Goal: Task Accomplishment & Management: Manage account settings

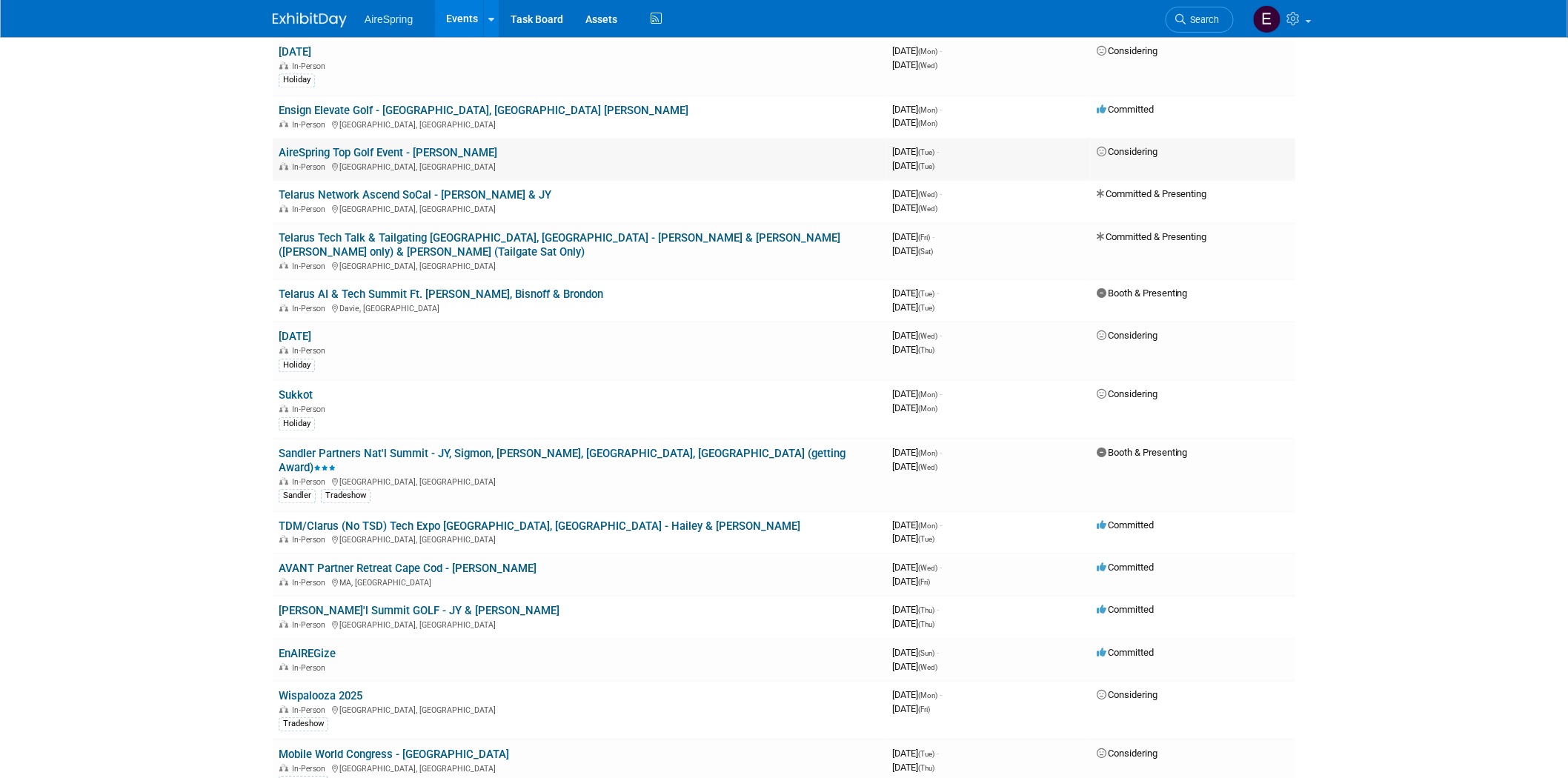
scroll to position [1317, 0]
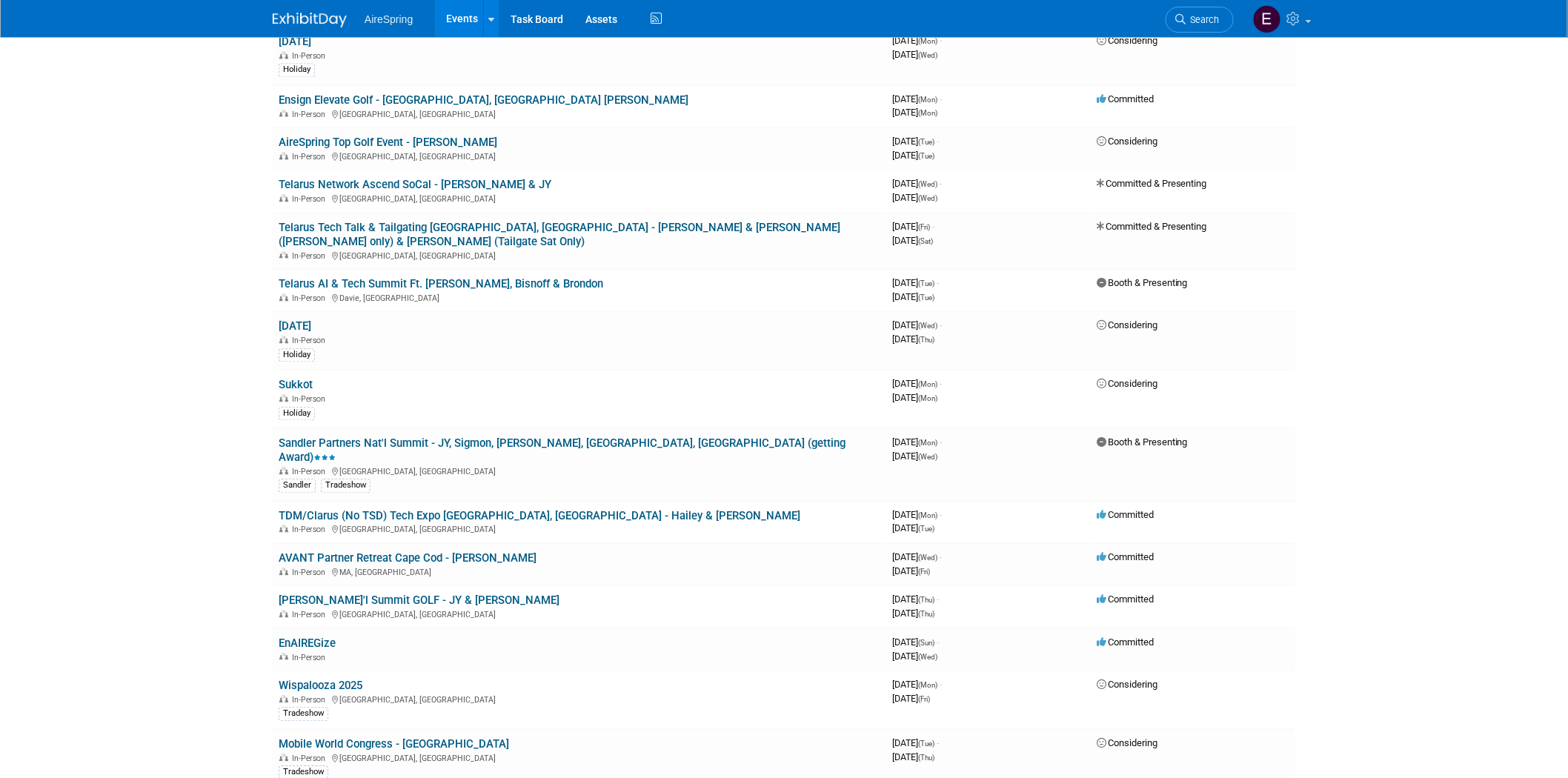
drag, startPoint x: 527, startPoint y: 395, endPoint x: 319, endPoint y: 413, distance: 208.8
click at [524, 436] on link "Sandler Partners Nat'l Summit - JY, Sigmon, [PERSON_NAME], [GEOGRAPHIC_DATA], […" at bounding box center [562, 450] width 567 height 28
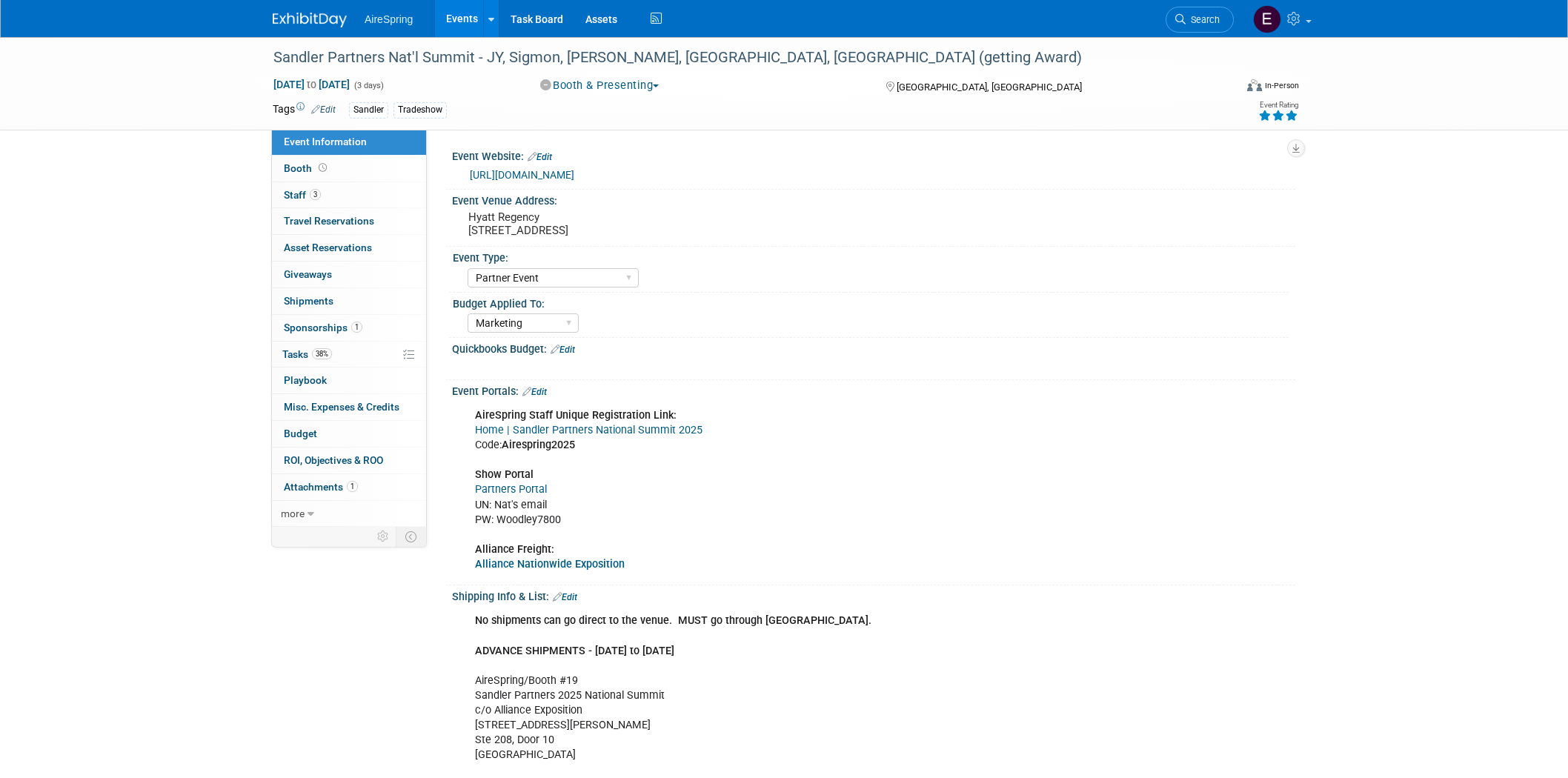
select select "Partner Event"
select select "Marketing"
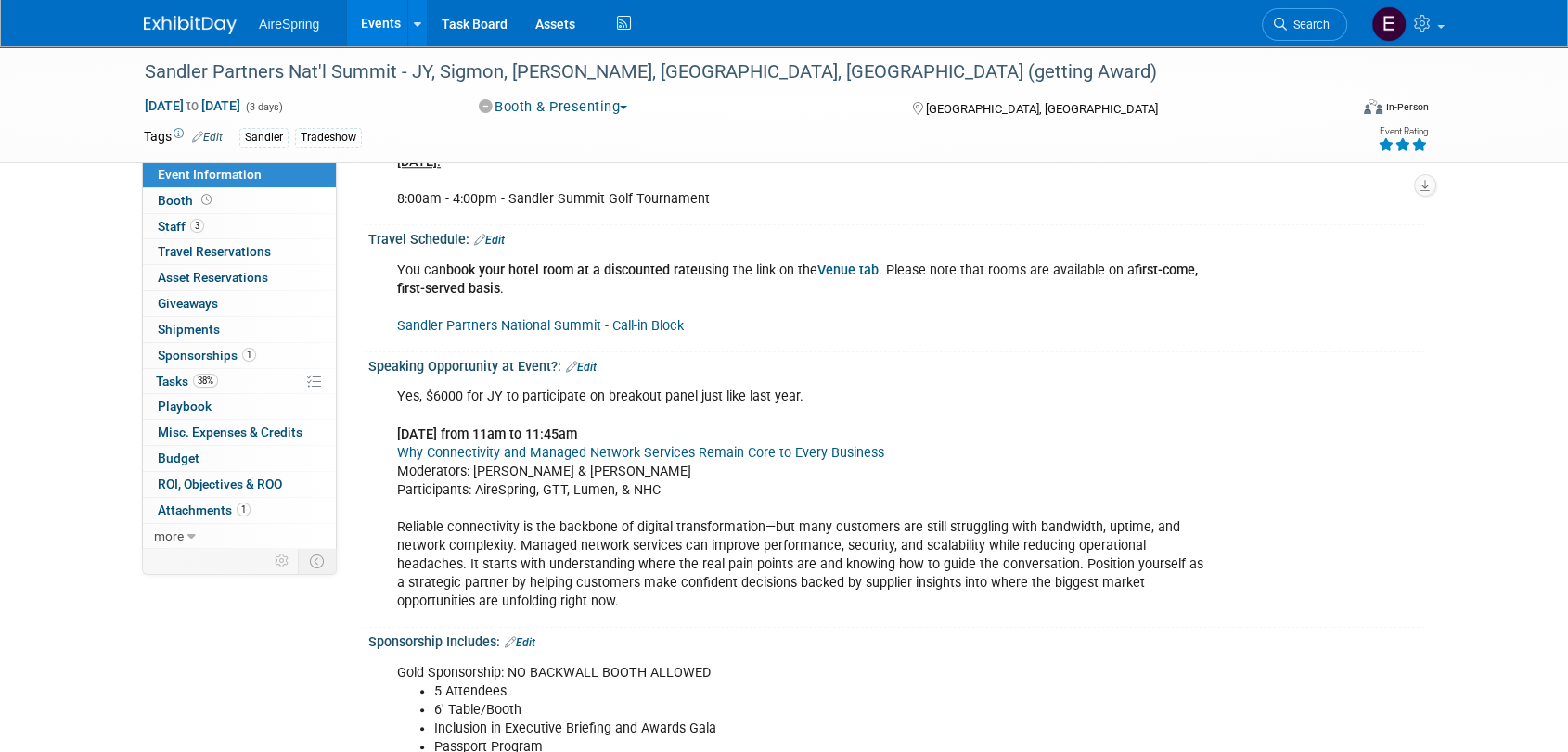
scroll to position [1545, 0]
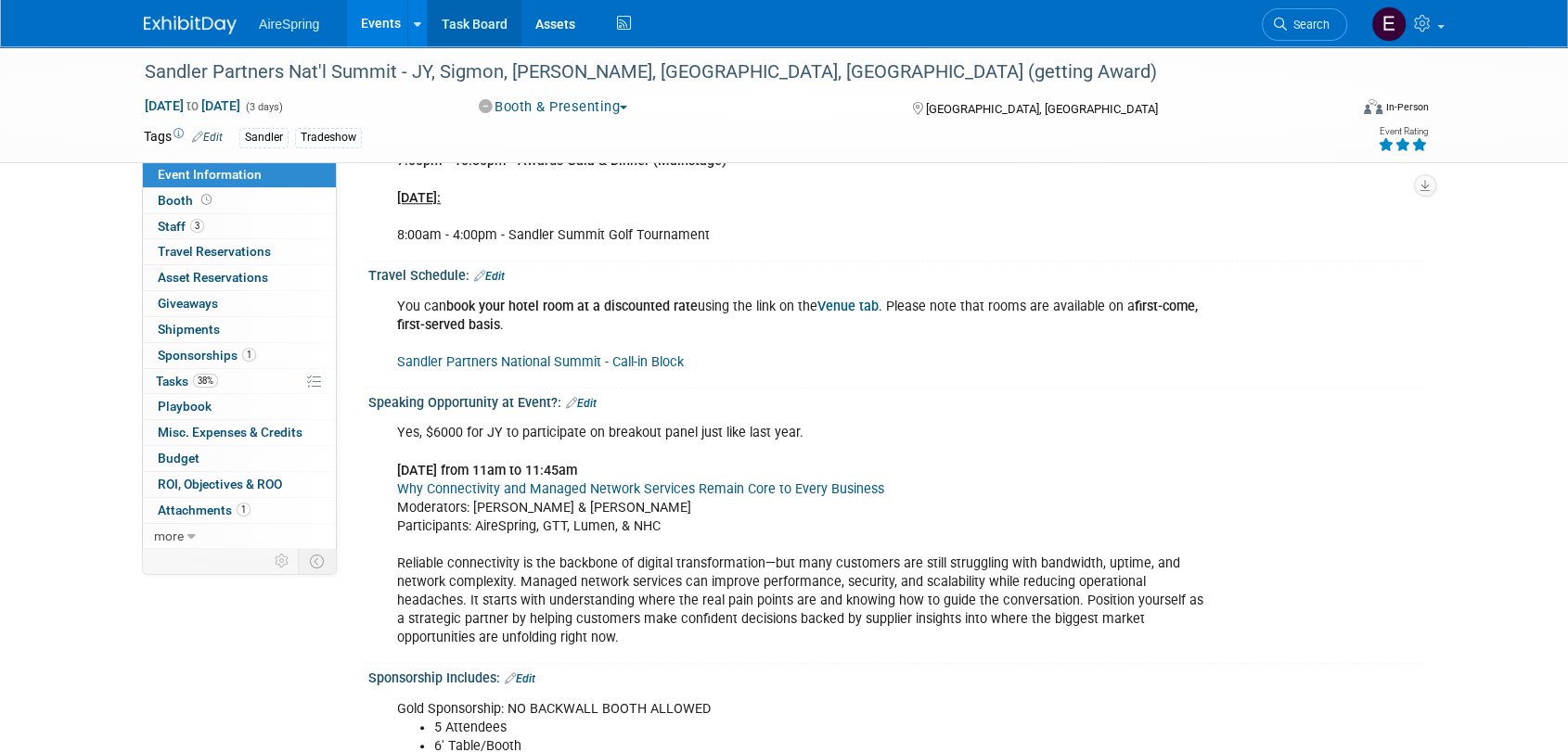
click at [472, 31] on link "Task Board" at bounding box center [474, 23] width 94 height 46
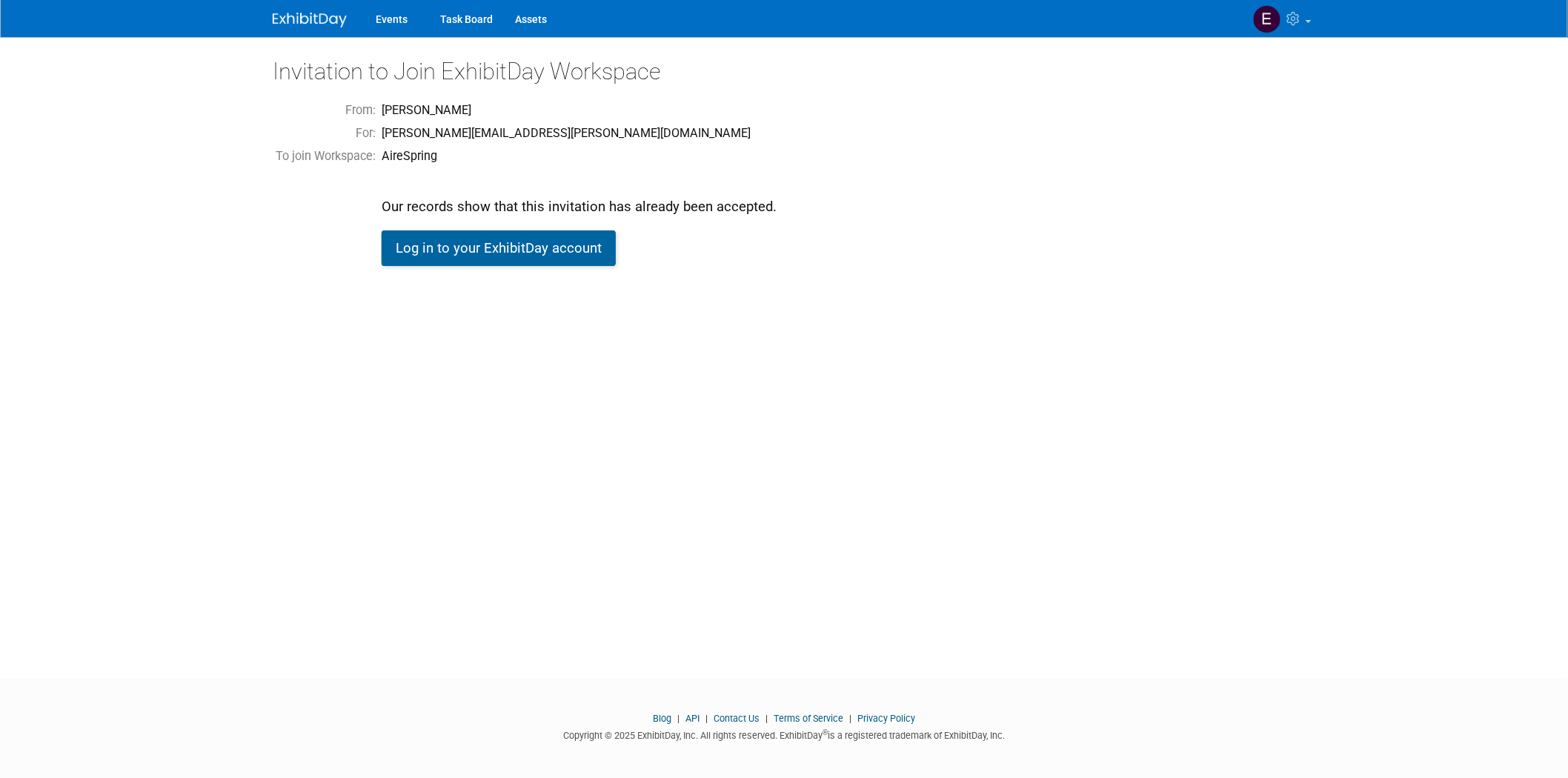
click at [473, 246] on link "Log in to your ExhibitDay account" at bounding box center [498, 248] width 234 height 35
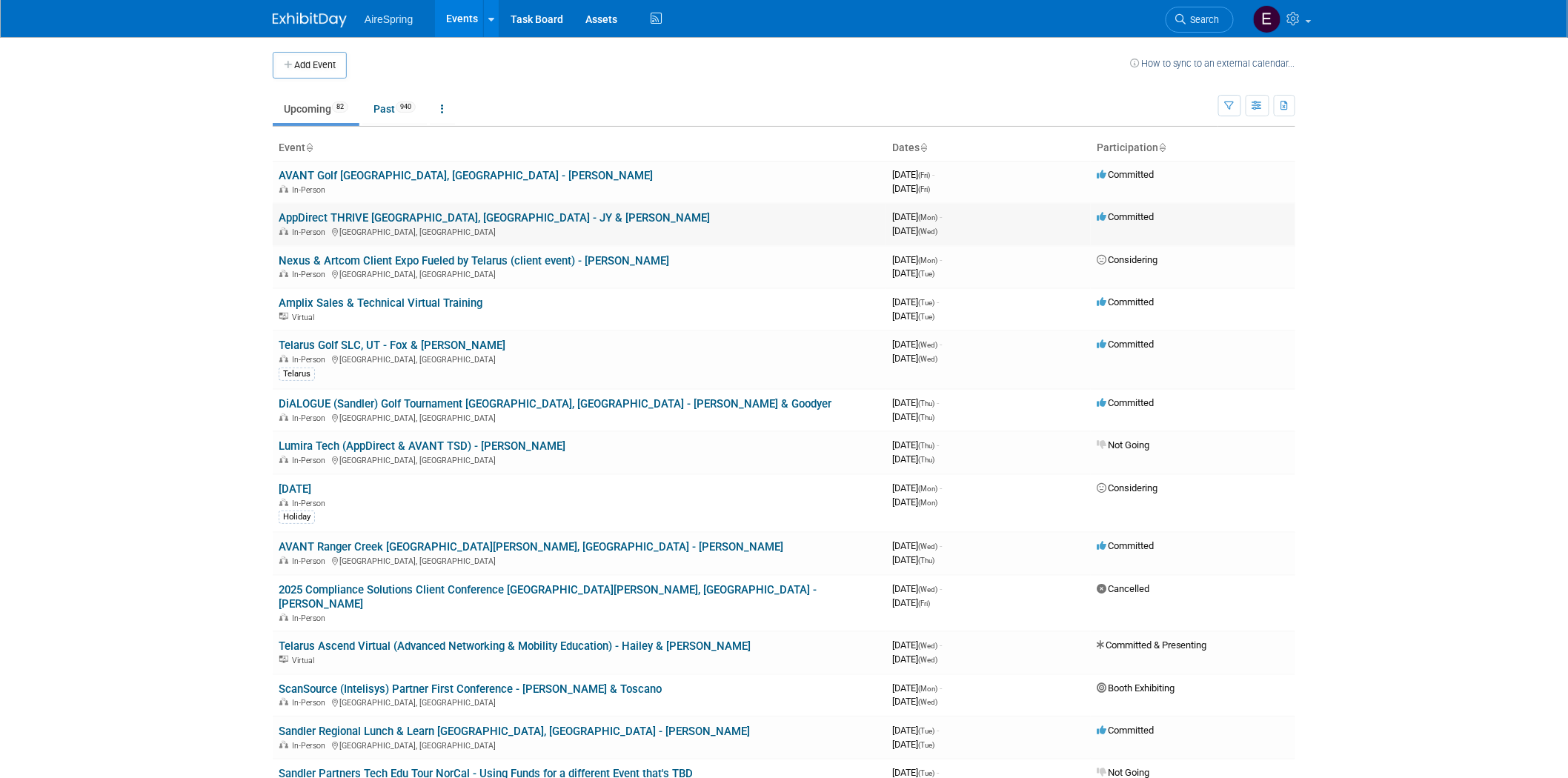
click at [401, 222] on link "AppDirect THRIVE [GEOGRAPHIC_DATA], [GEOGRAPHIC_DATA] - JY & [PERSON_NAME]" at bounding box center [494, 217] width 431 height 13
click at [425, 343] on link "Telarus Golf SLC, UT - Fox & Bowser" at bounding box center [392, 345] width 227 height 13
click at [505, 404] on link "DiALOGUE (Sandler) Golf Tournament Montreal, Canada - Armstrong & Goodyer" at bounding box center [555, 404] width 553 height 13
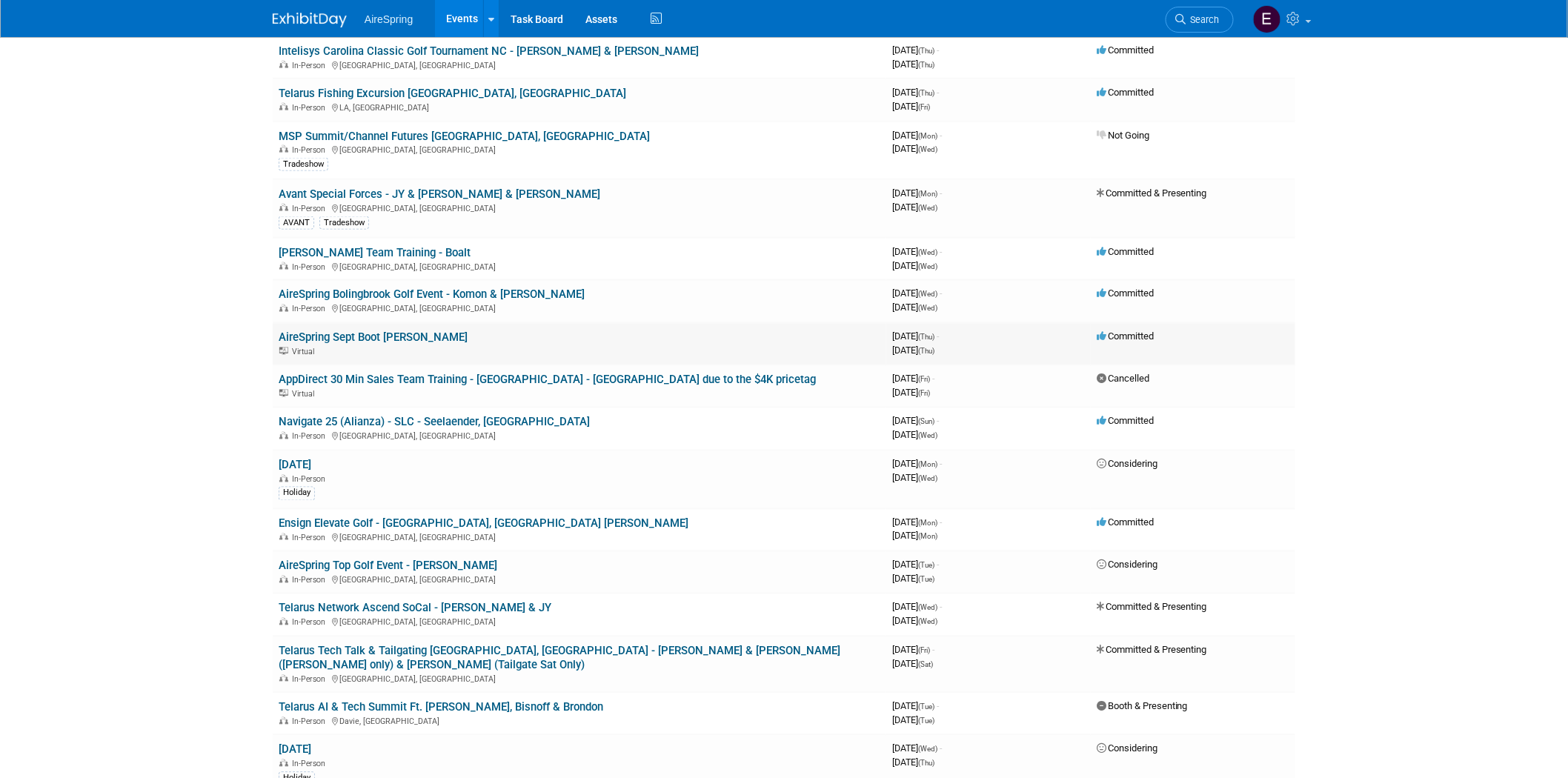
scroll to position [906, 0]
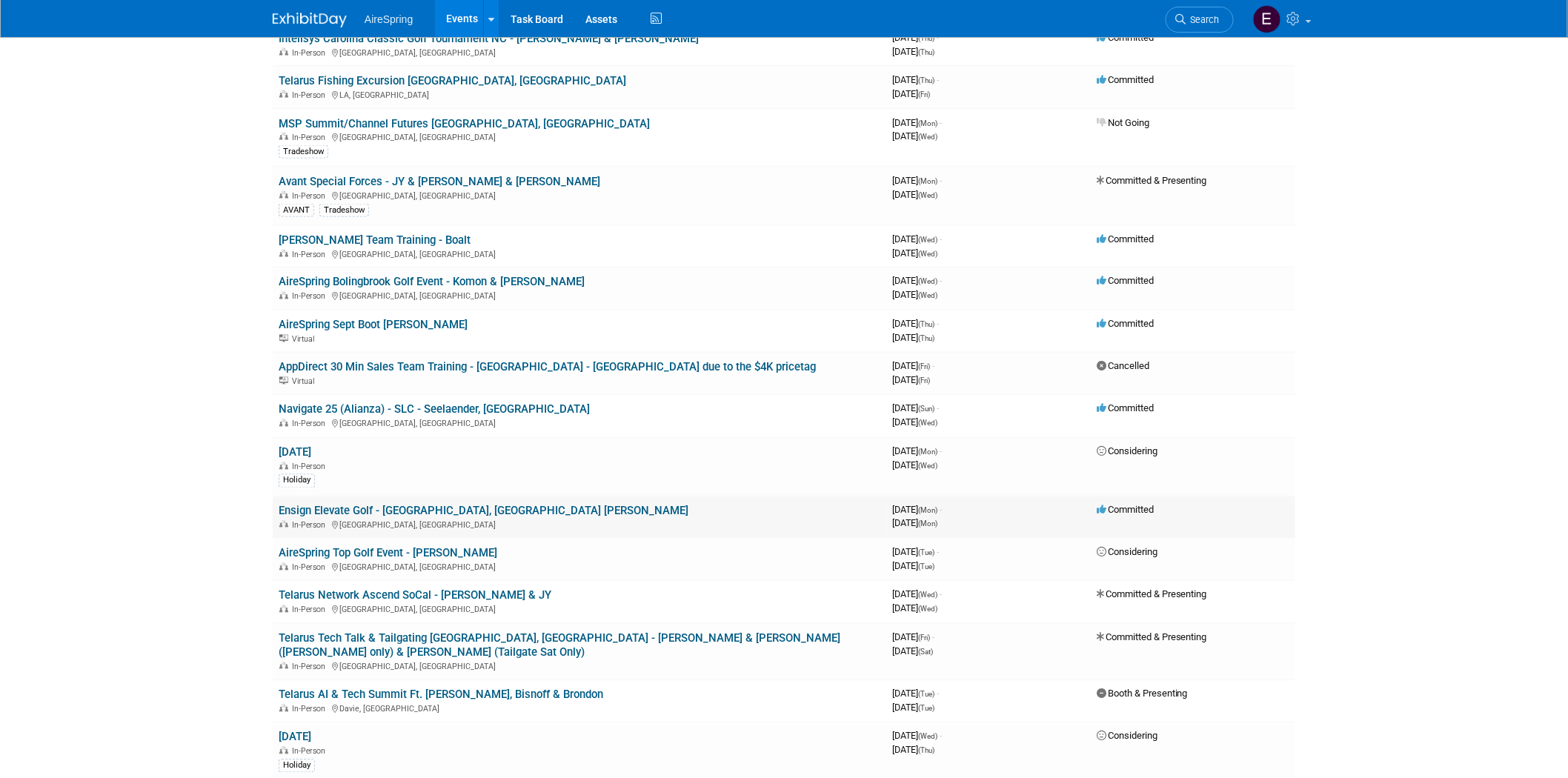
drag, startPoint x: 512, startPoint y: 475, endPoint x: 501, endPoint y: 471, distance: 11.7
click at [512, 505] on link "Ensign Elevate Golf - [GEOGRAPHIC_DATA], [GEOGRAPHIC_DATA] [PERSON_NAME]" at bounding box center [483, 511] width 410 height 13
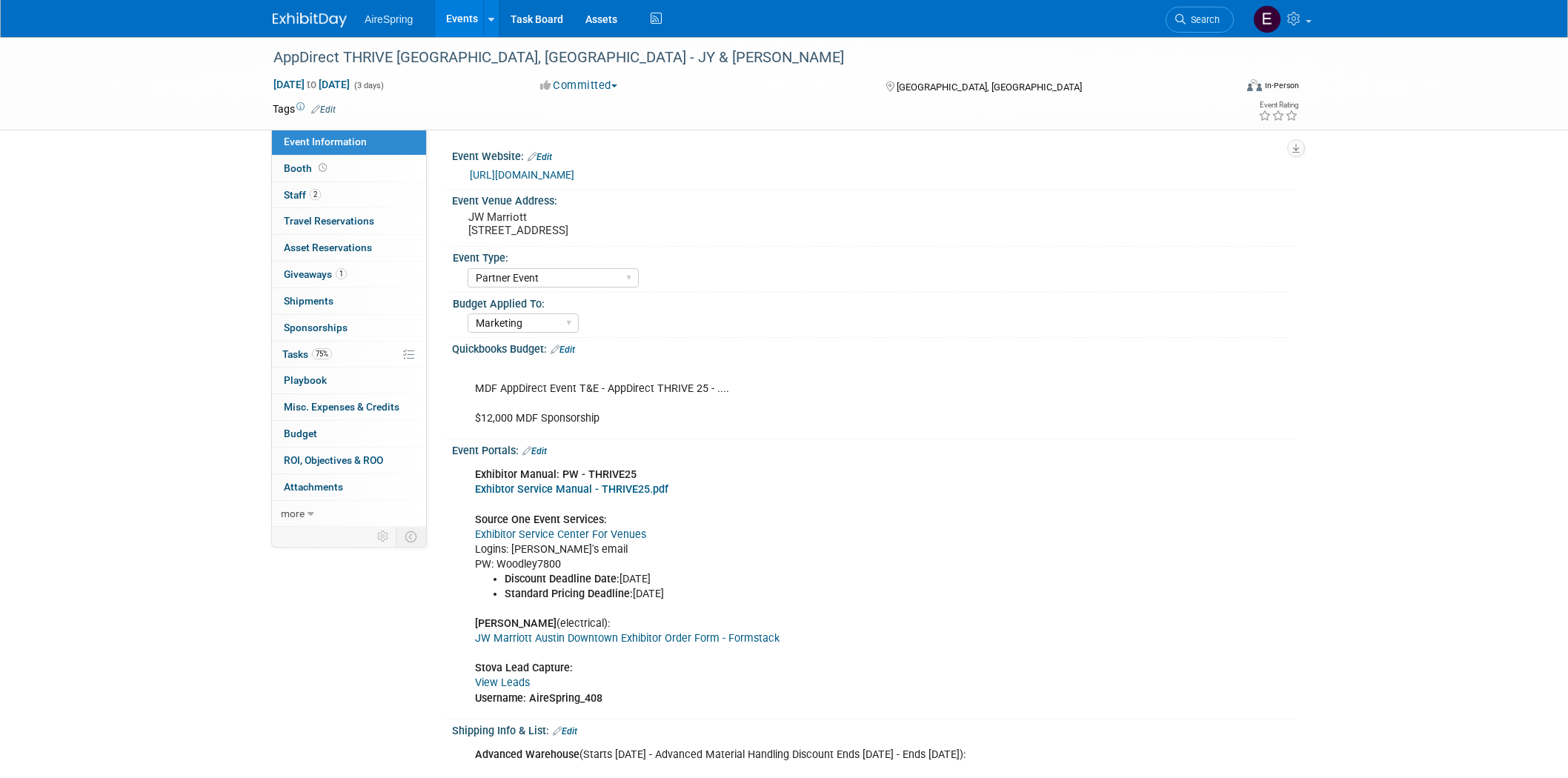
select select "Partner Event"
select select "Marketing"
drag, startPoint x: 272, startPoint y: 53, endPoint x: 549, endPoint y: 120, distance: 285.0
click at [581, 65] on div "AppDirect THRIVE [GEOGRAPHIC_DATA], [GEOGRAPHIC_DATA] - JY & [PERSON_NAME]" at bounding box center [740, 57] width 943 height 27
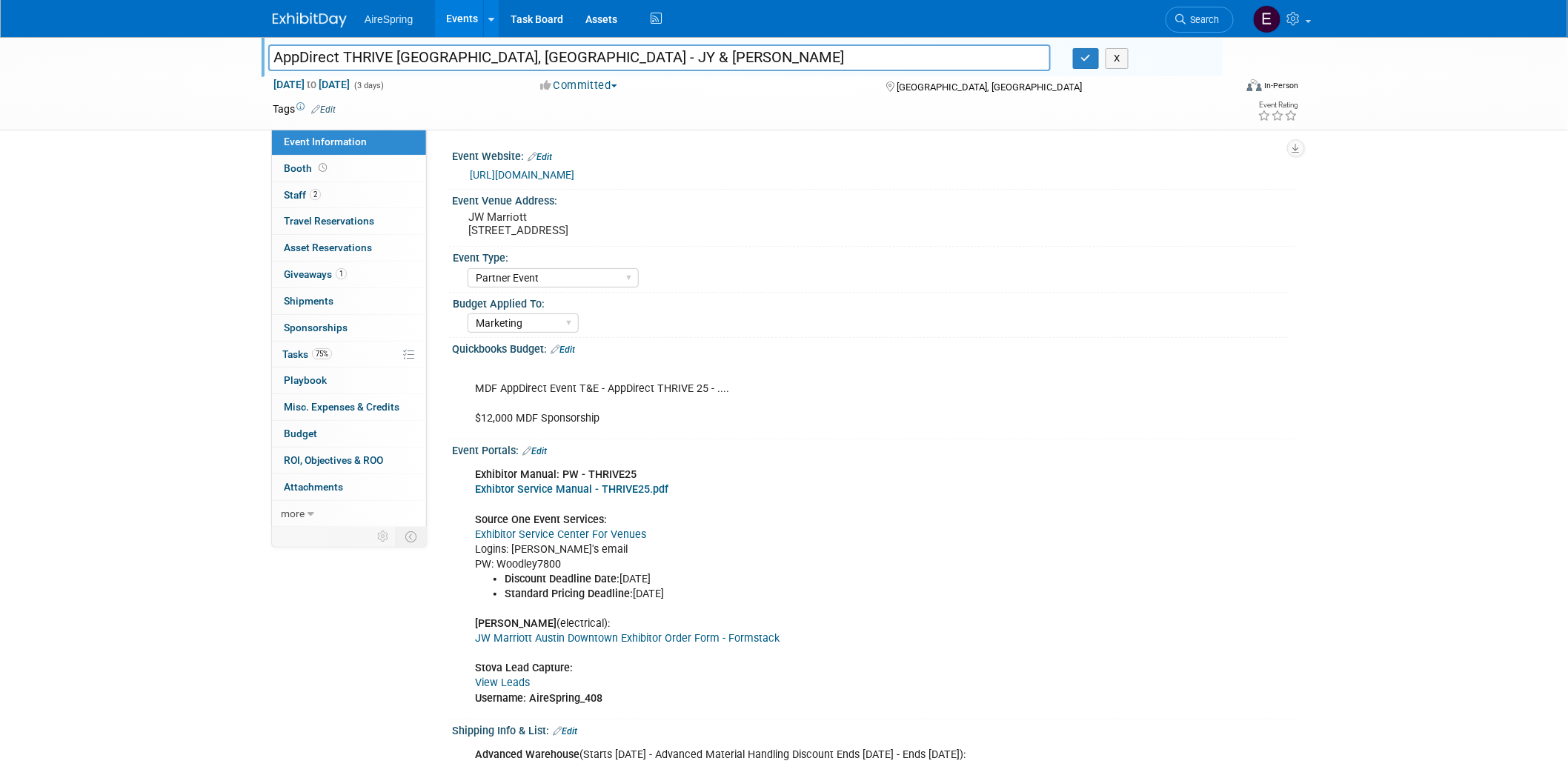
drag, startPoint x: 272, startPoint y: 55, endPoint x: 573, endPoint y: 56, distance: 301.0
click at [573, 56] on input "AppDirect THRIVE Austin, TX - JY & Hailey" at bounding box center [660, 57] width 782 height 26
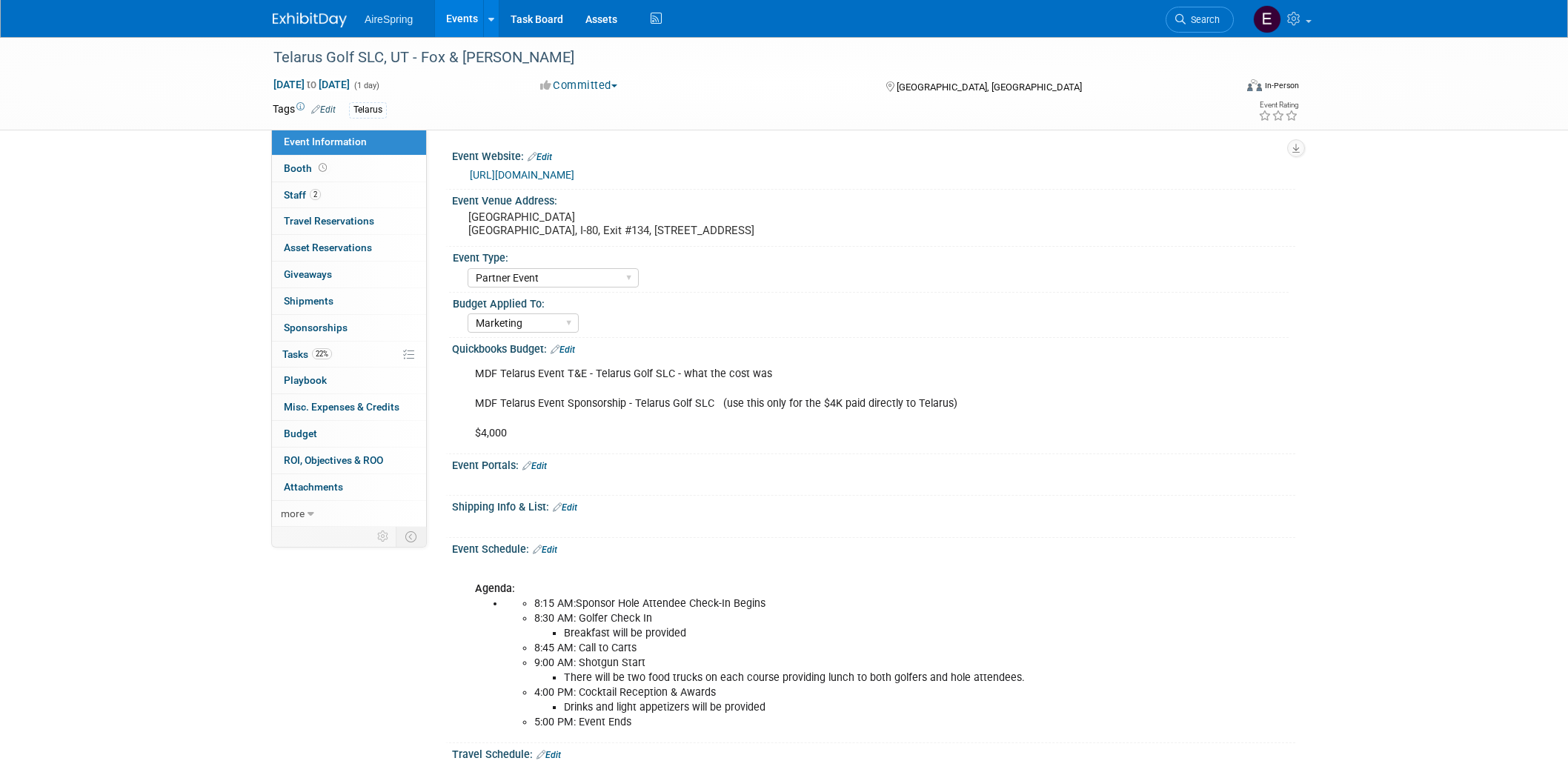
select select "Partner Event"
select select "Marketing"
drag, startPoint x: 271, startPoint y: 52, endPoint x: 408, endPoint y: 52, distance: 137.0
click at [408, 52] on div "Telarus Golf SLC, UT - Fox & [PERSON_NAME]" at bounding box center [740, 57] width 943 height 27
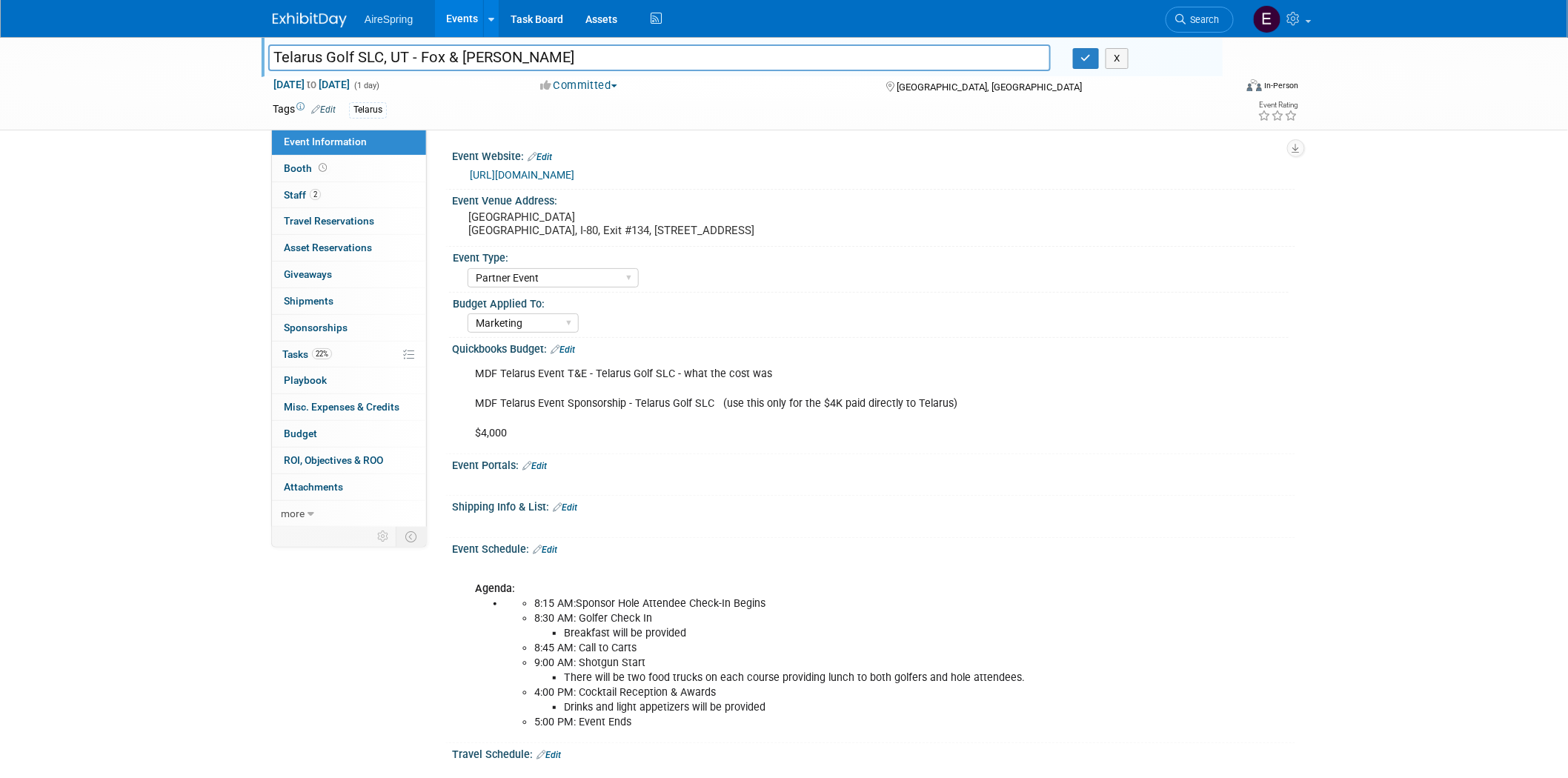
drag, startPoint x: 271, startPoint y: 55, endPoint x: 405, endPoint y: 55, distance: 134.0
click at [405, 55] on input "Telarus Golf SLC, UT - Fox & [PERSON_NAME]" at bounding box center [660, 57] width 782 height 26
click at [305, 194] on span "Staff 2" at bounding box center [302, 194] width 37 height 12
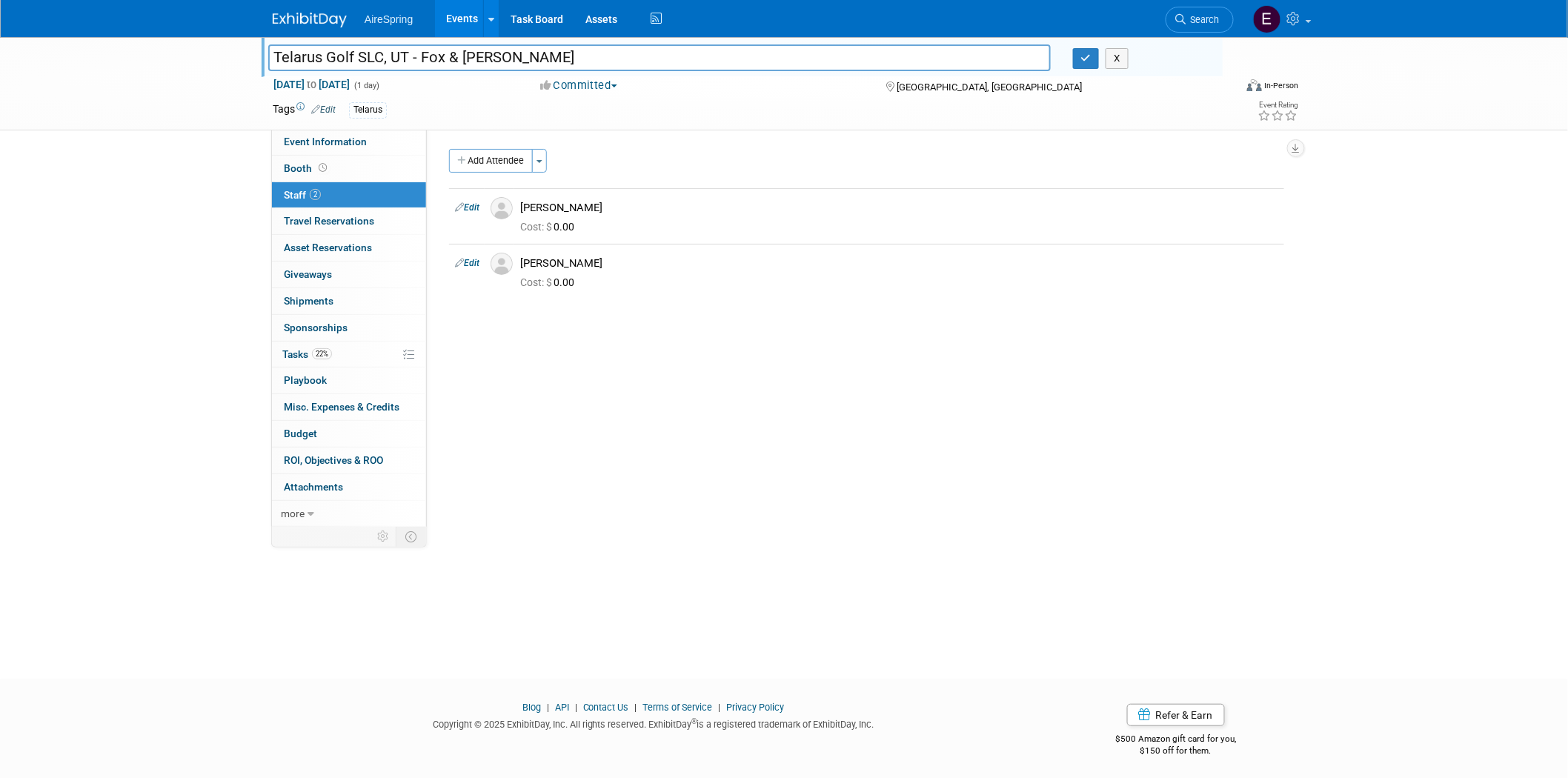
scroll to position [4, 0]
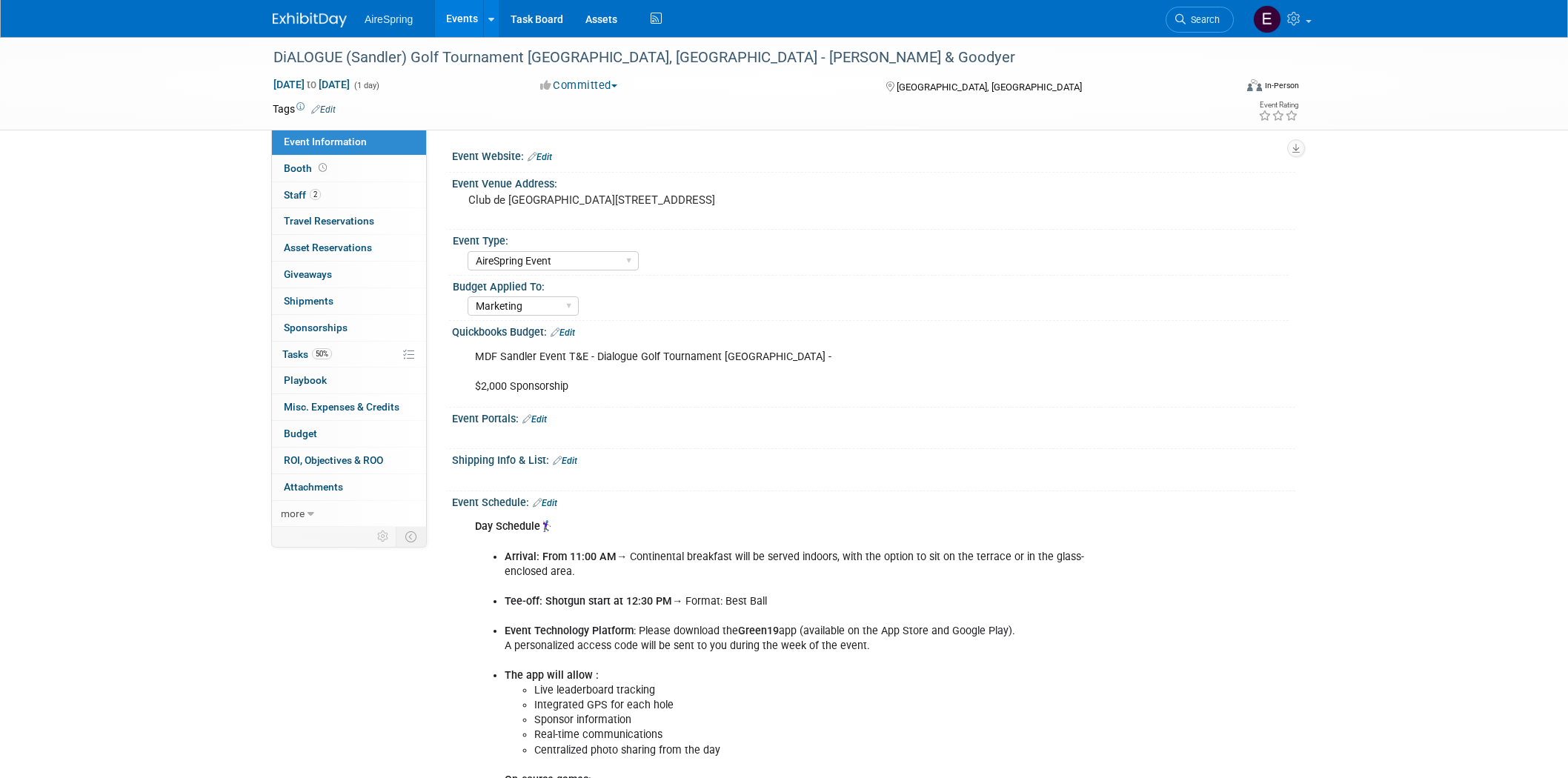
select select "AireSpring Event"
select select "Marketing"
drag, startPoint x: 308, startPoint y: 55, endPoint x: 639, endPoint y: 59, distance: 331.0
click at [639, 59] on div "DiALOGUE (Sandler) Golf Tournament [GEOGRAPHIC_DATA], [GEOGRAPHIC_DATA] - [PERS…" at bounding box center [740, 57] width 943 height 27
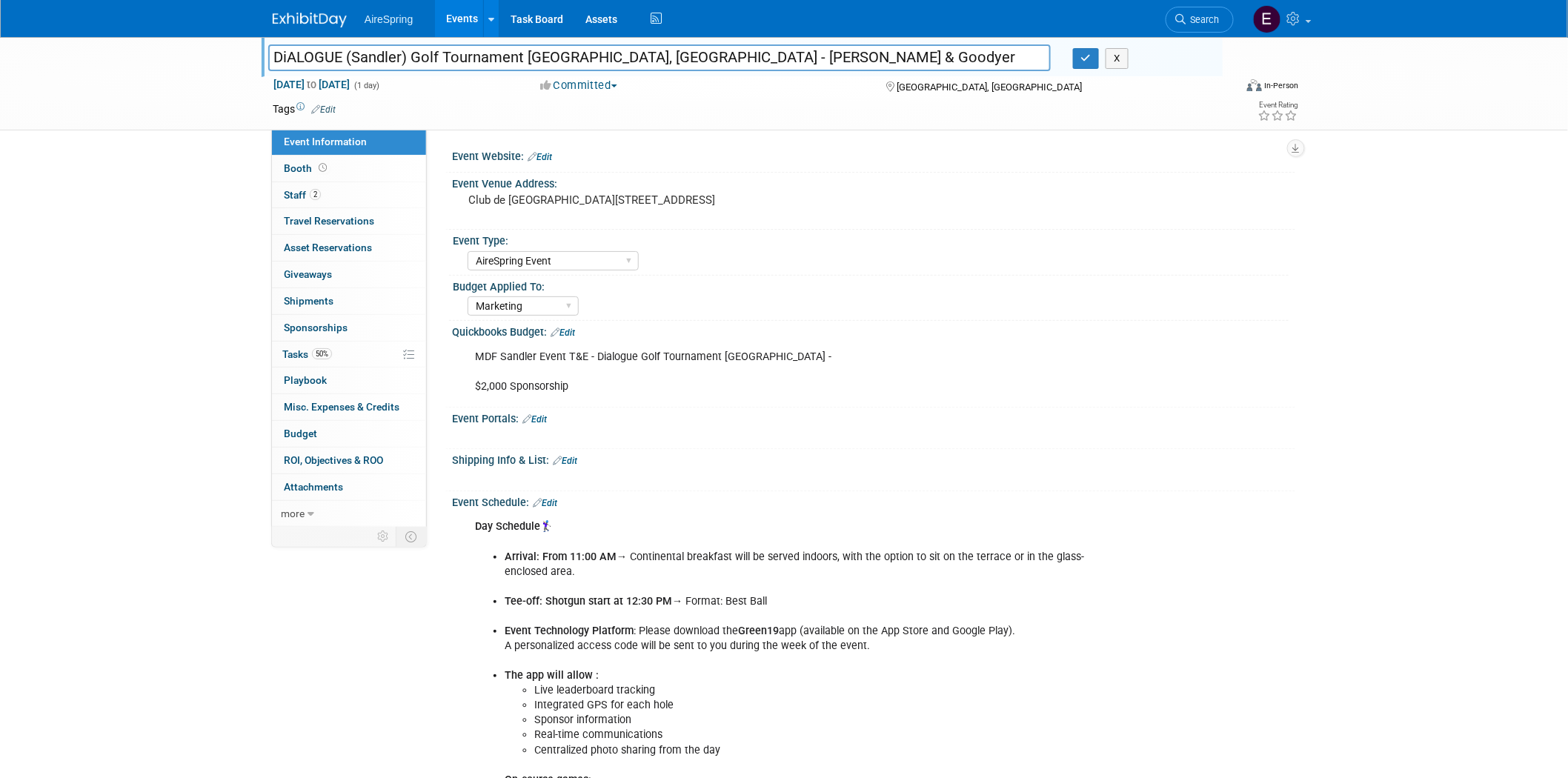
drag, startPoint x: 308, startPoint y: 54, endPoint x: 642, endPoint y: 54, distance: 334.0
click at [642, 54] on input "DiALOGUE (Sandler) Golf Tournament [GEOGRAPHIC_DATA], [GEOGRAPHIC_DATA] - [PERS…" at bounding box center [660, 57] width 782 height 26
drag, startPoint x: 300, startPoint y: 194, endPoint x: 309, endPoint y: 206, distance: 15.0
click at [300, 194] on span "Staff 2" at bounding box center [302, 194] width 37 height 12
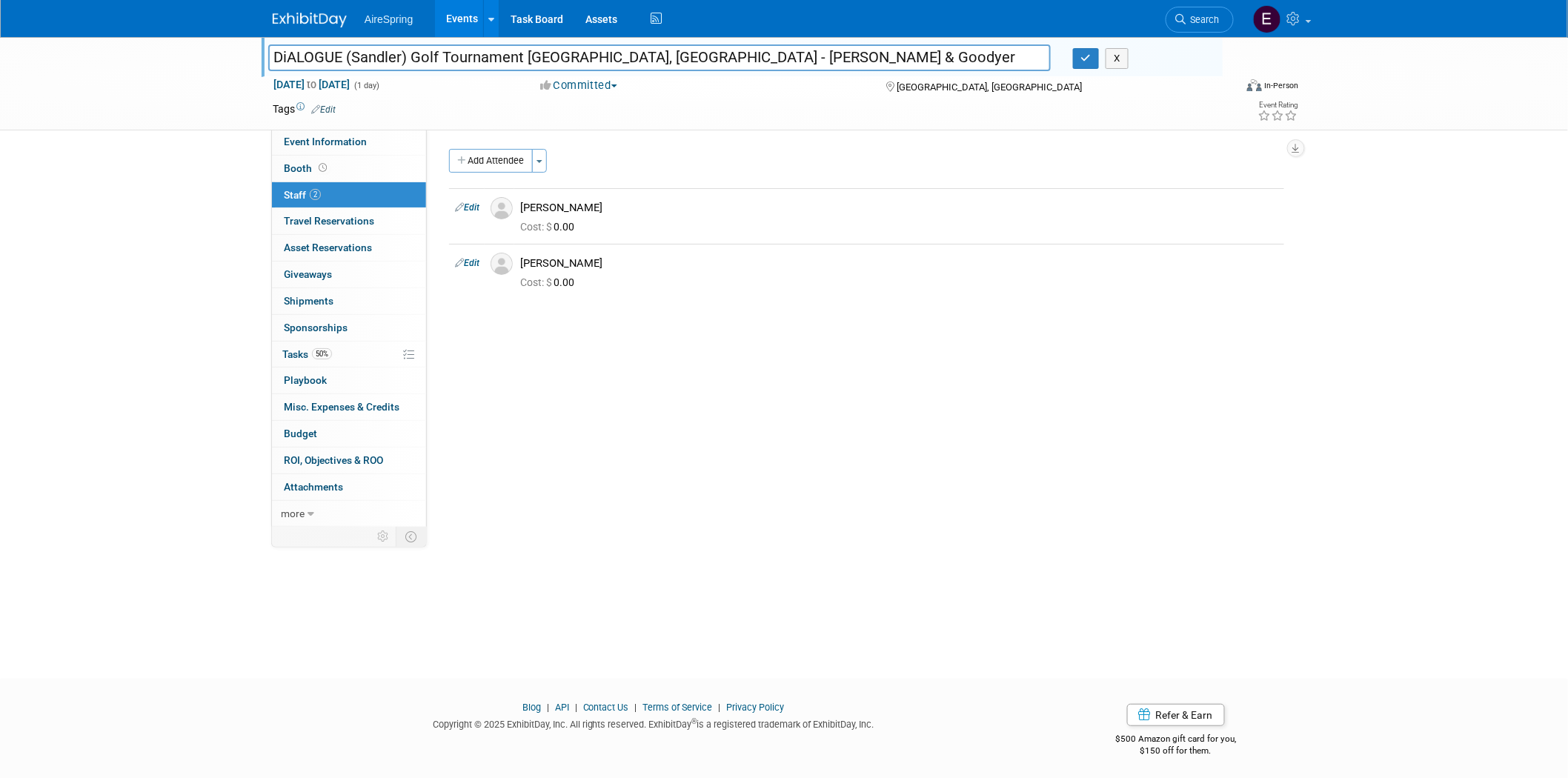
scroll to position [4, 0]
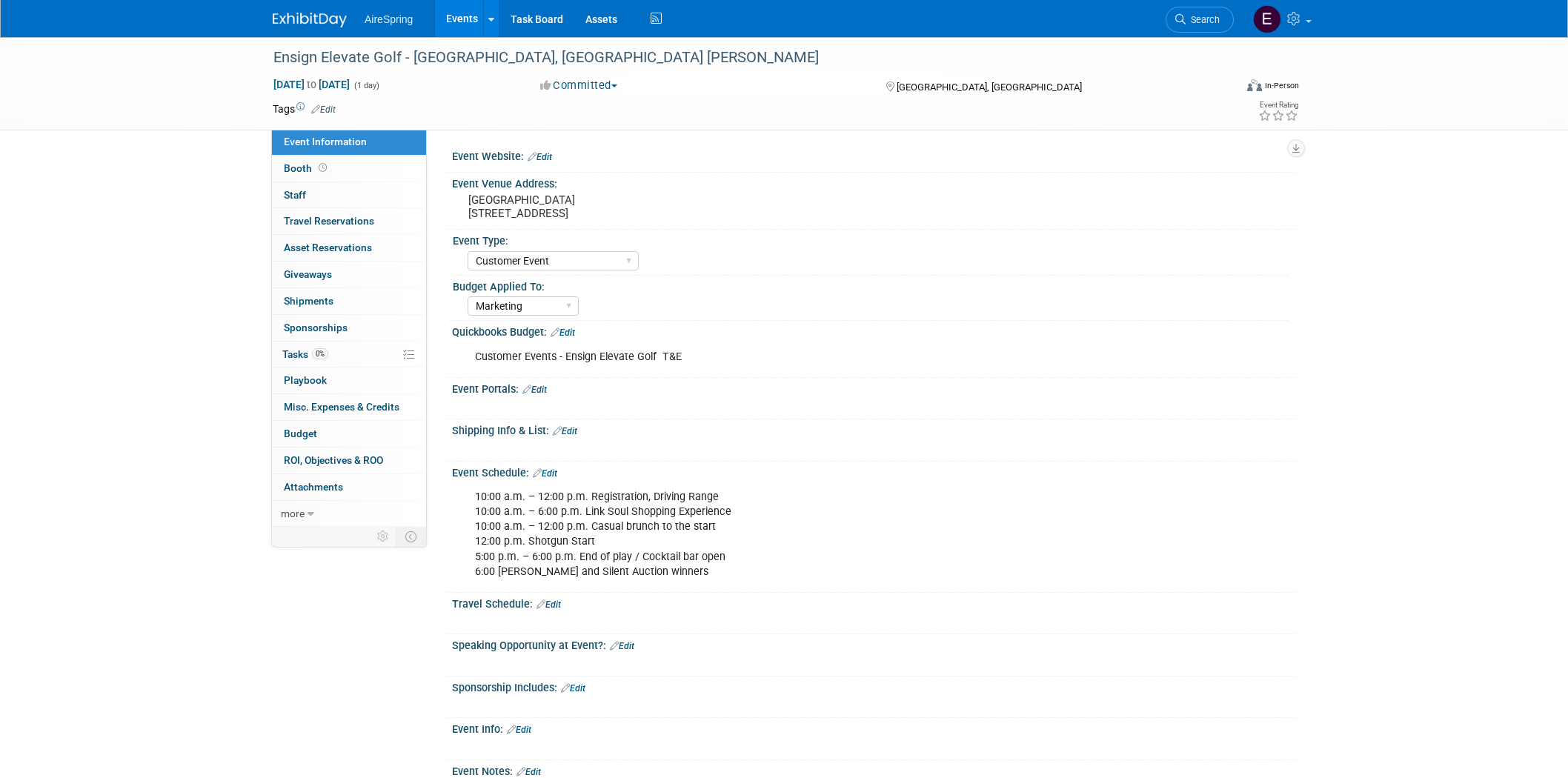
select select "Customer Event"
select select "Marketing"
drag, startPoint x: 468, startPoint y: 212, endPoint x: 582, endPoint y: 206, distance: 114.2
click at [582, 206] on pre "[GEOGRAPHIC_DATA] [STREET_ADDRESS]" at bounding box center [627, 207] width 319 height 27
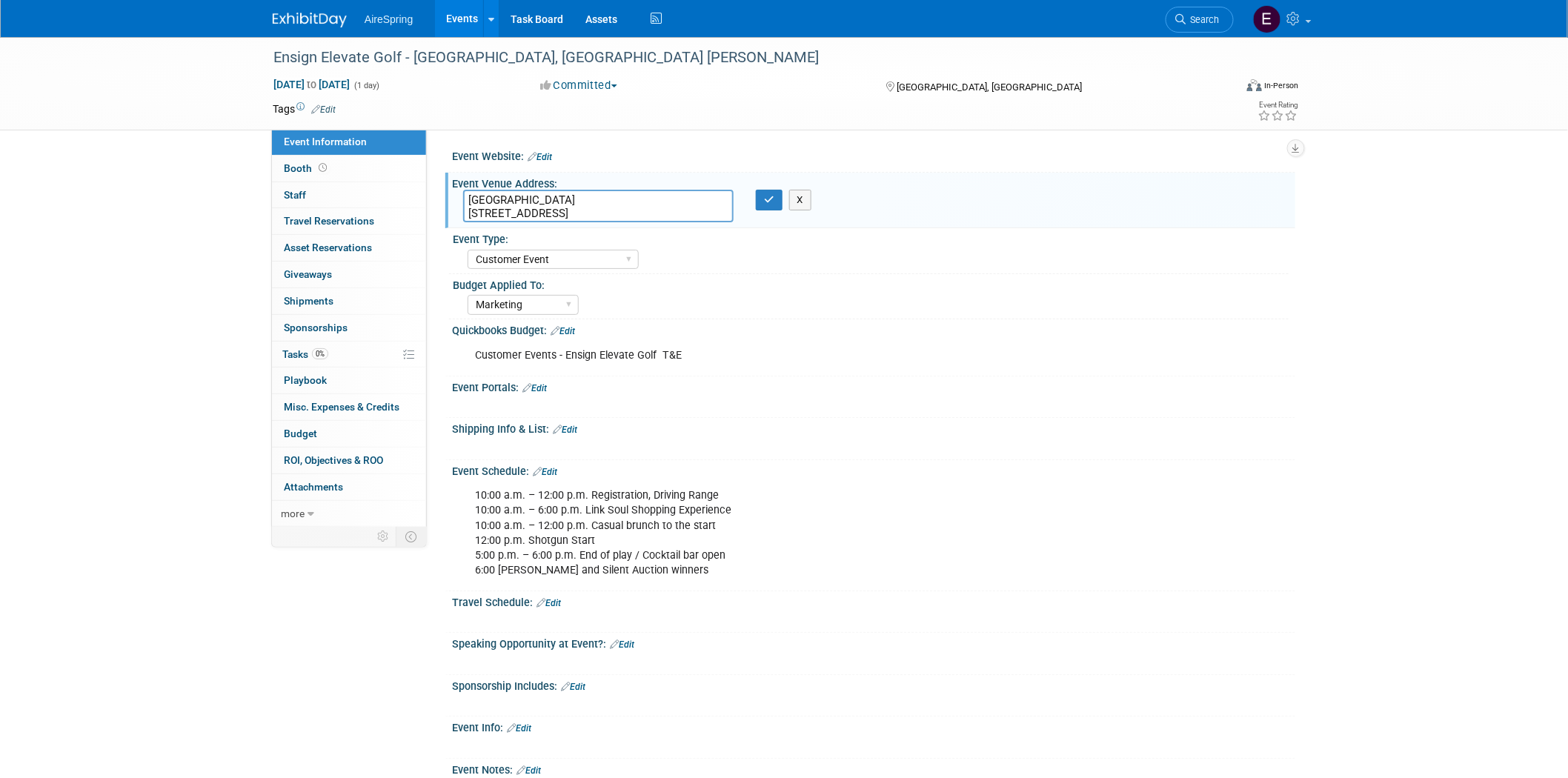
click at [464, 197] on textarea "[GEOGRAPHIC_DATA] [STREET_ADDRESS]" at bounding box center [598, 206] width 271 height 32
drag, startPoint x: 464, startPoint y: 211, endPoint x: 612, endPoint y: 218, distance: 148.2
click at [613, 212] on textarea "Fairbanks Ranch Country Club 15150 San Dieguito Road" at bounding box center [598, 206] width 271 height 32
drag, startPoint x: 271, startPoint y: 56, endPoint x: 408, endPoint y: 54, distance: 137.0
click at [408, 54] on div "Ensign Elevate Golf - [GEOGRAPHIC_DATA], [GEOGRAPHIC_DATA] [PERSON_NAME]" at bounding box center [740, 57] width 943 height 27
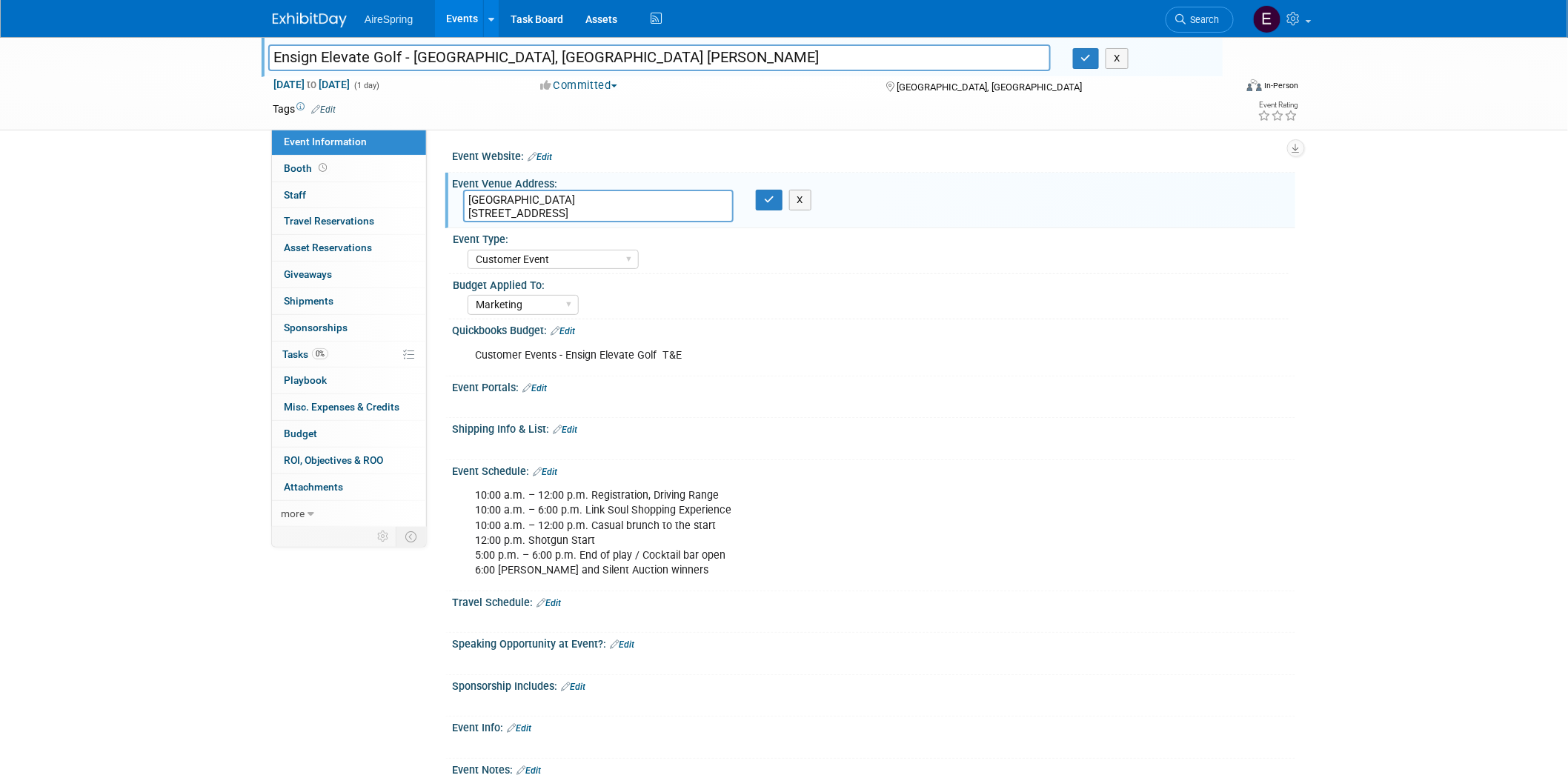
drag, startPoint x: 274, startPoint y: 52, endPoint x: 346, endPoint y: 117, distance: 97.0
click at [398, 54] on input "Ensign Elevate Golf - [GEOGRAPHIC_DATA], [GEOGRAPHIC_DATA] [PERSON_NAME]" at bounding box center [660, 57] width 782 height 26
drag, startPoint x: 117, startPoint y: 94, endPoint x: 202, endPoint y: 71, distance: 88.1
click at [117, 92] on div "Ensign Elevate Golf - Rancho Santa Fe, CA Ken Bisnoff Ensign Elevate Golf - Ran…" at bounding box center [784, 83] width 1568 height 94
drag, startPoint x: 313, startPoint y: 54, endPoint x: 547, endPoint y: 55, distance: 234.0
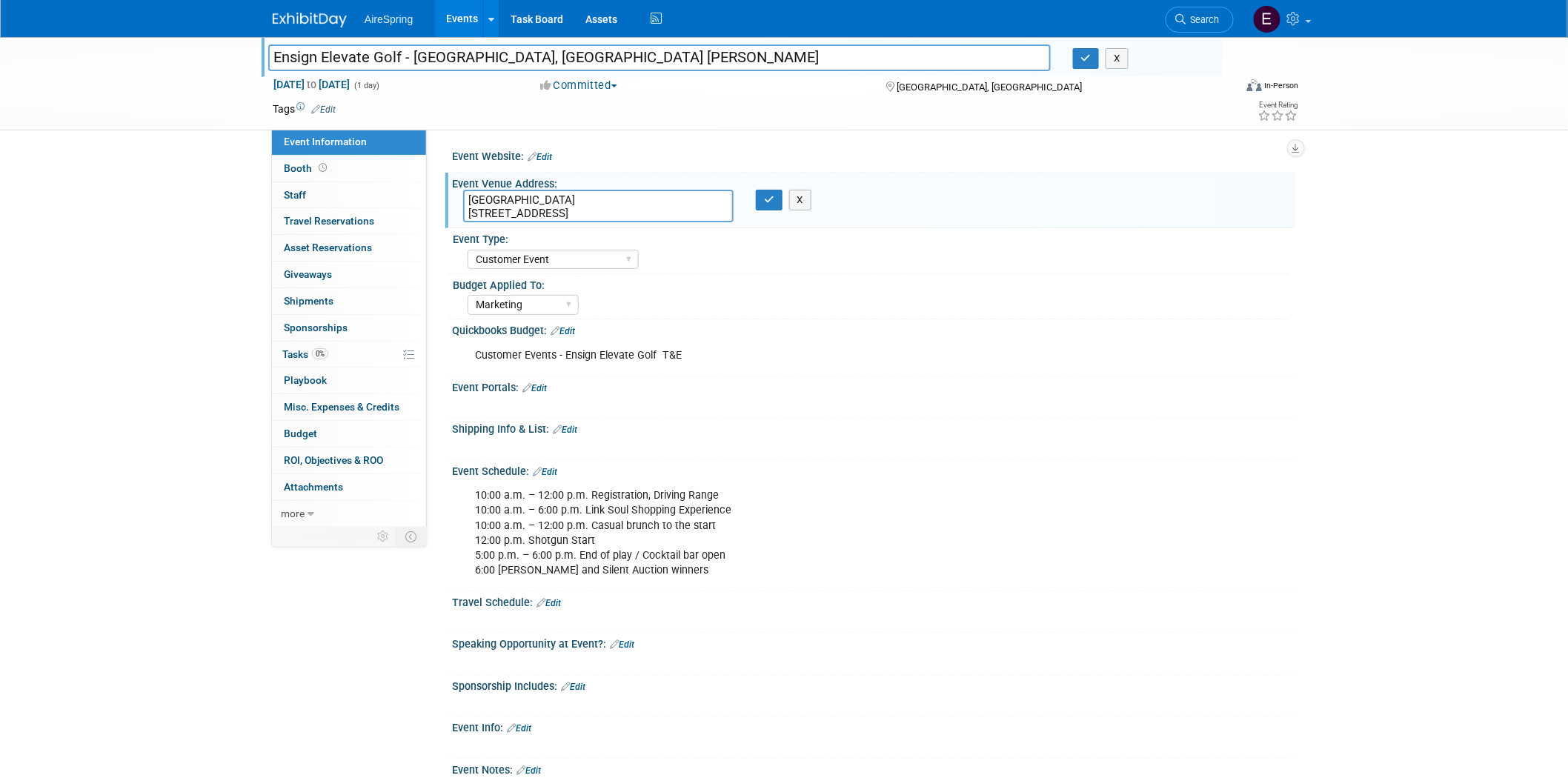
click at [547, 55] on input "Ensign Elevate Golf - [GEOGRAPHIC_DATA], [GEOGRAPHIC_DATA] [PERSON_NAME]" at bounding box center [660, 57] width 782 height 26
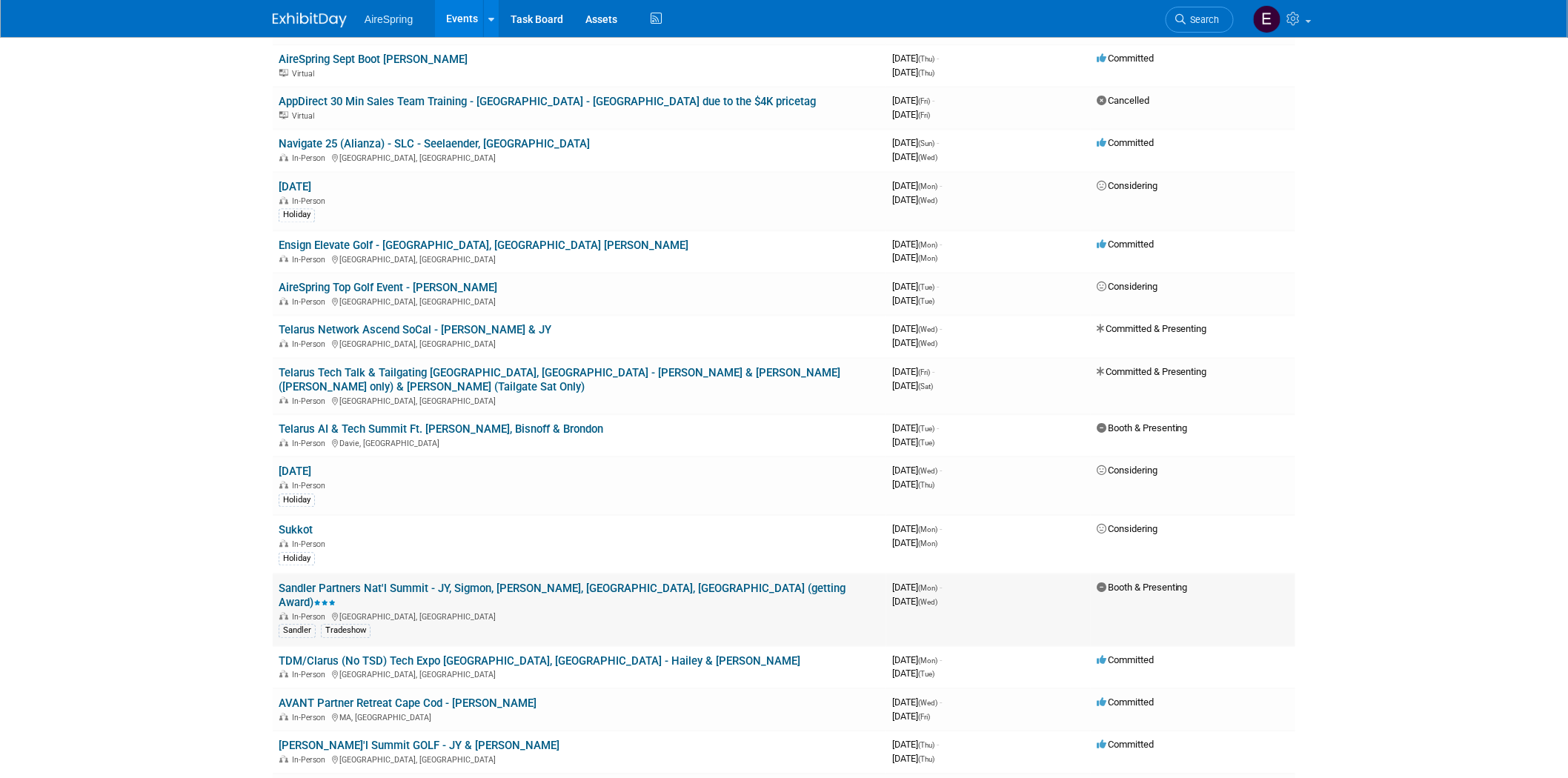
scroll to position [906, 0]
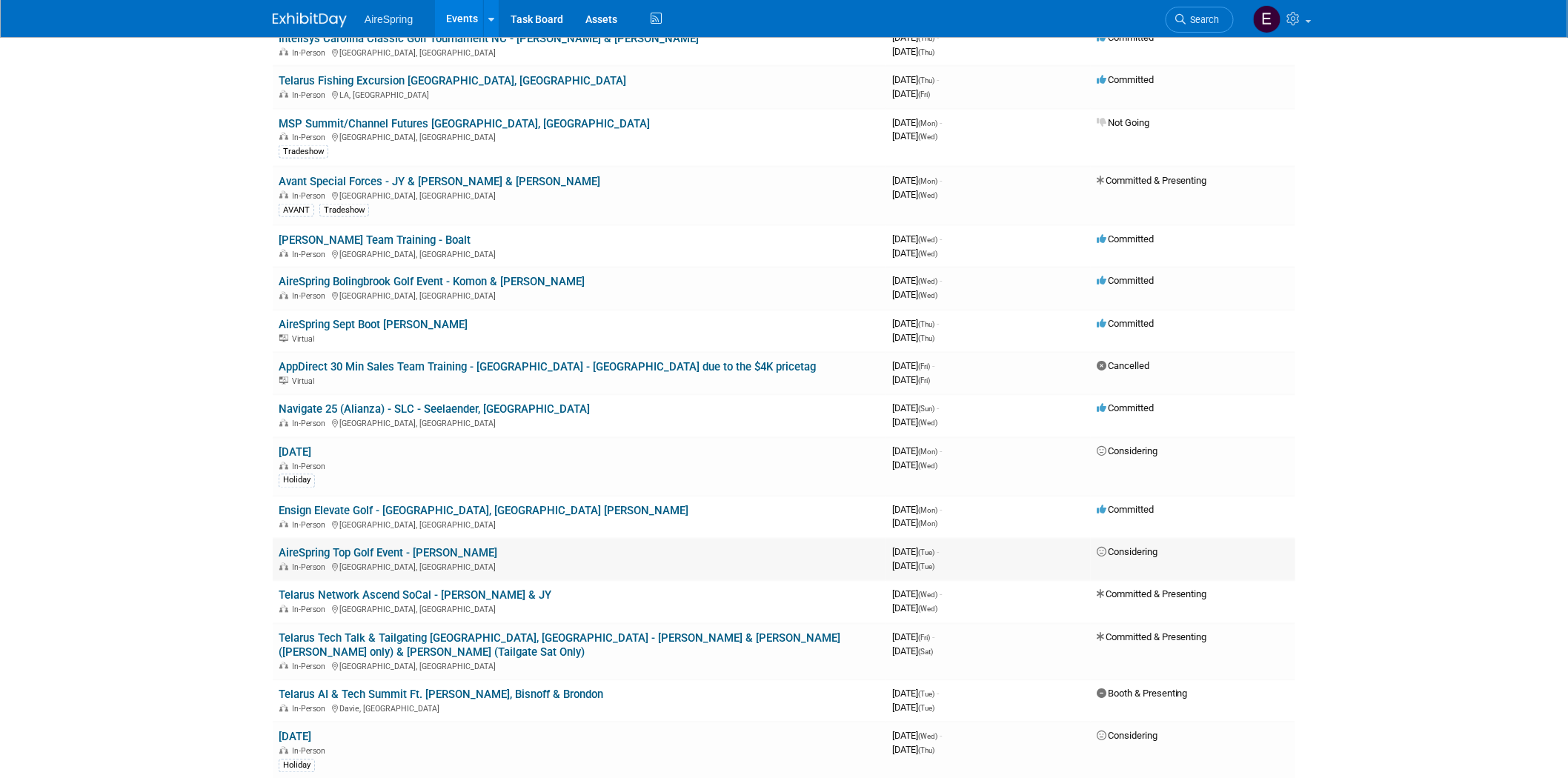
click at [364, 547] on link "AireSpring Top Golf Event - [PERSON_NAME]" at bounding box center [388, 554] width 219 height 13
click at [0, 0] on div at bounding box center [0, 0] width 0 height 0
click at [415, 589] on link "Telarus Network Ascend SoCal - [PERSON_NAME] & JY" at bounding box center [415, 595] width 272 height 13
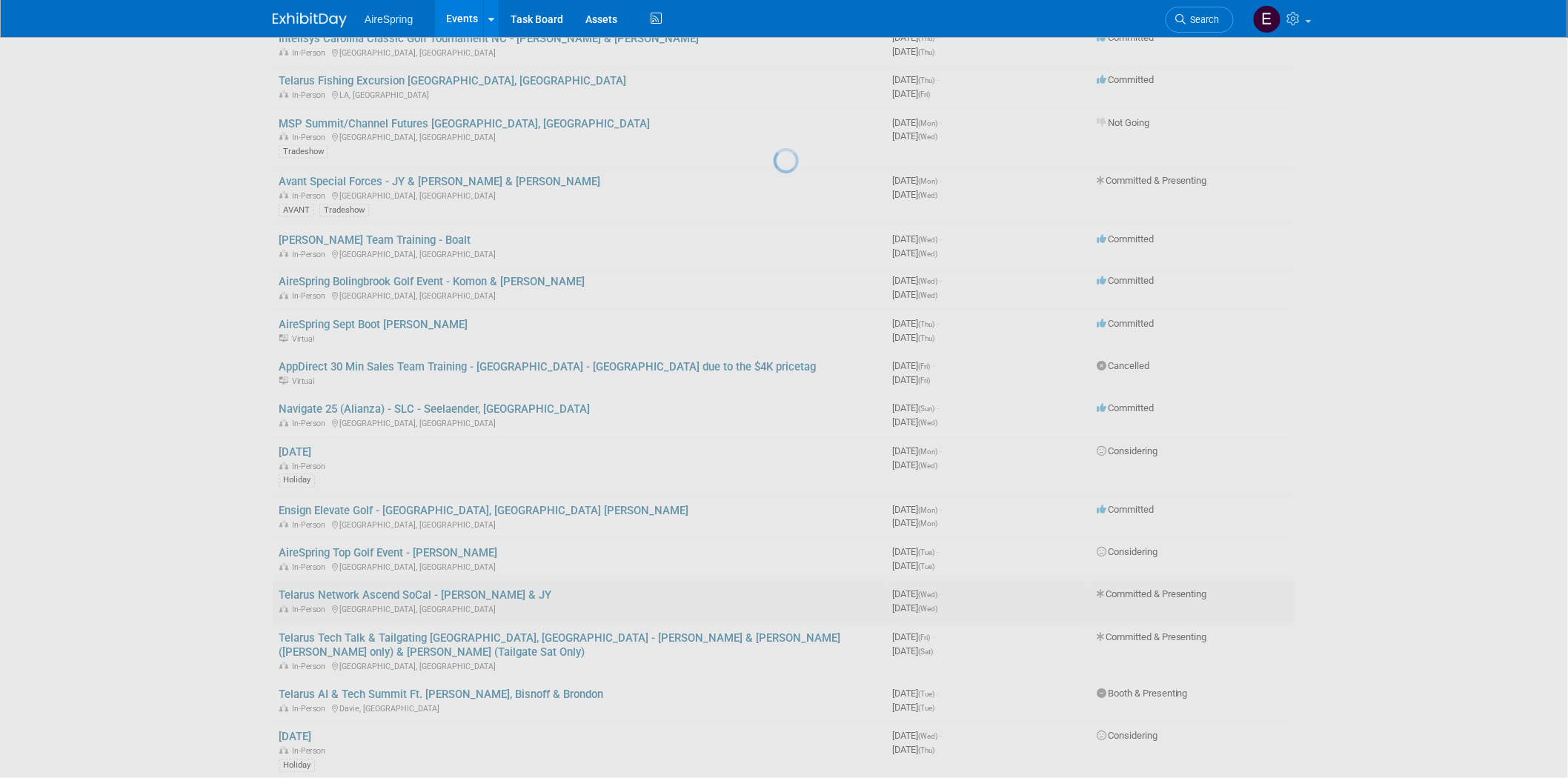
click at [774, 567] on div at bounding box center [784, 389] width 20 height 778
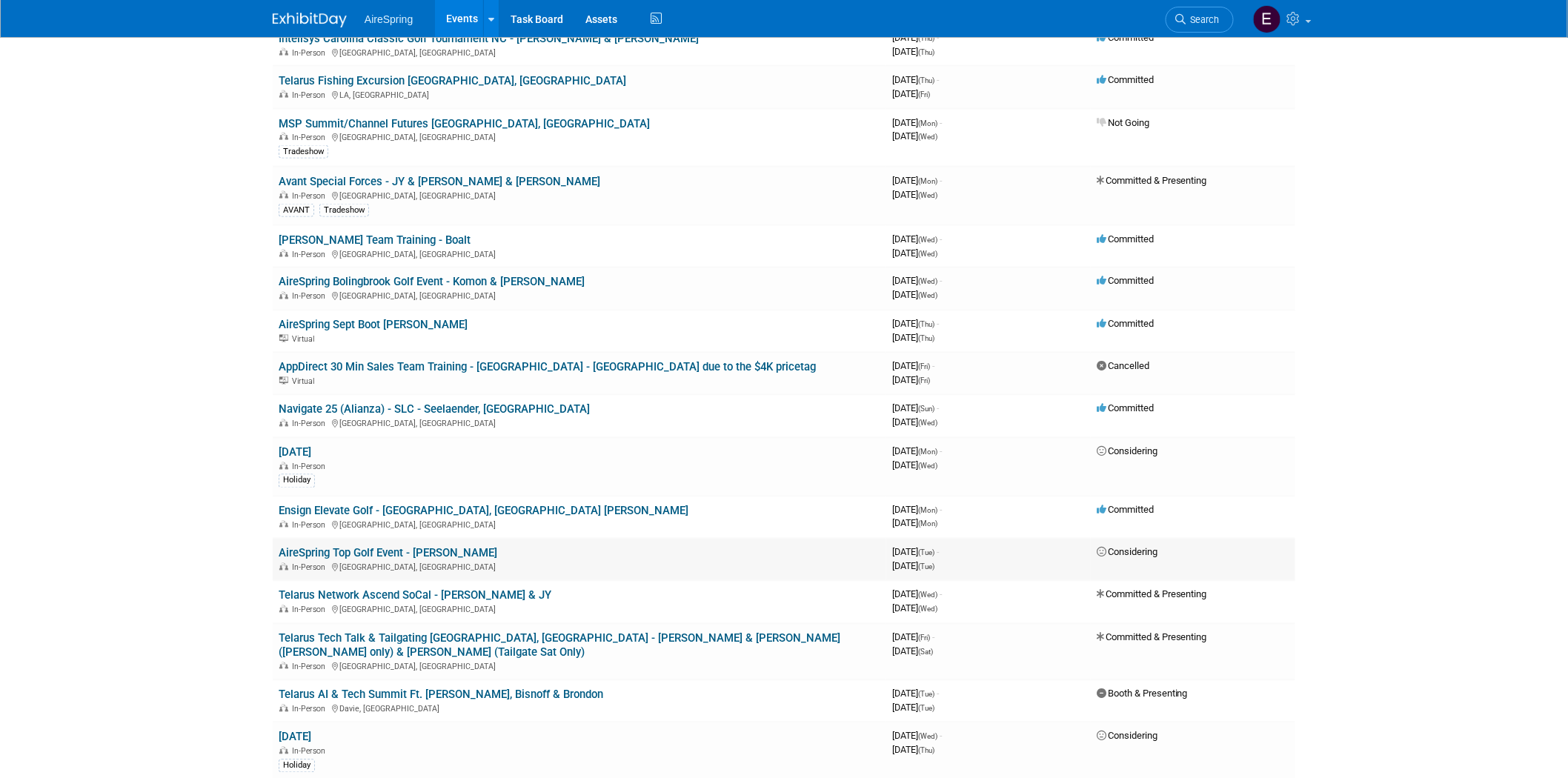
click at [401, 547] on link "AireSpring Top Golf Event - [PERSON_NAME]" at bounding box center [388, 554] width 219 height 13
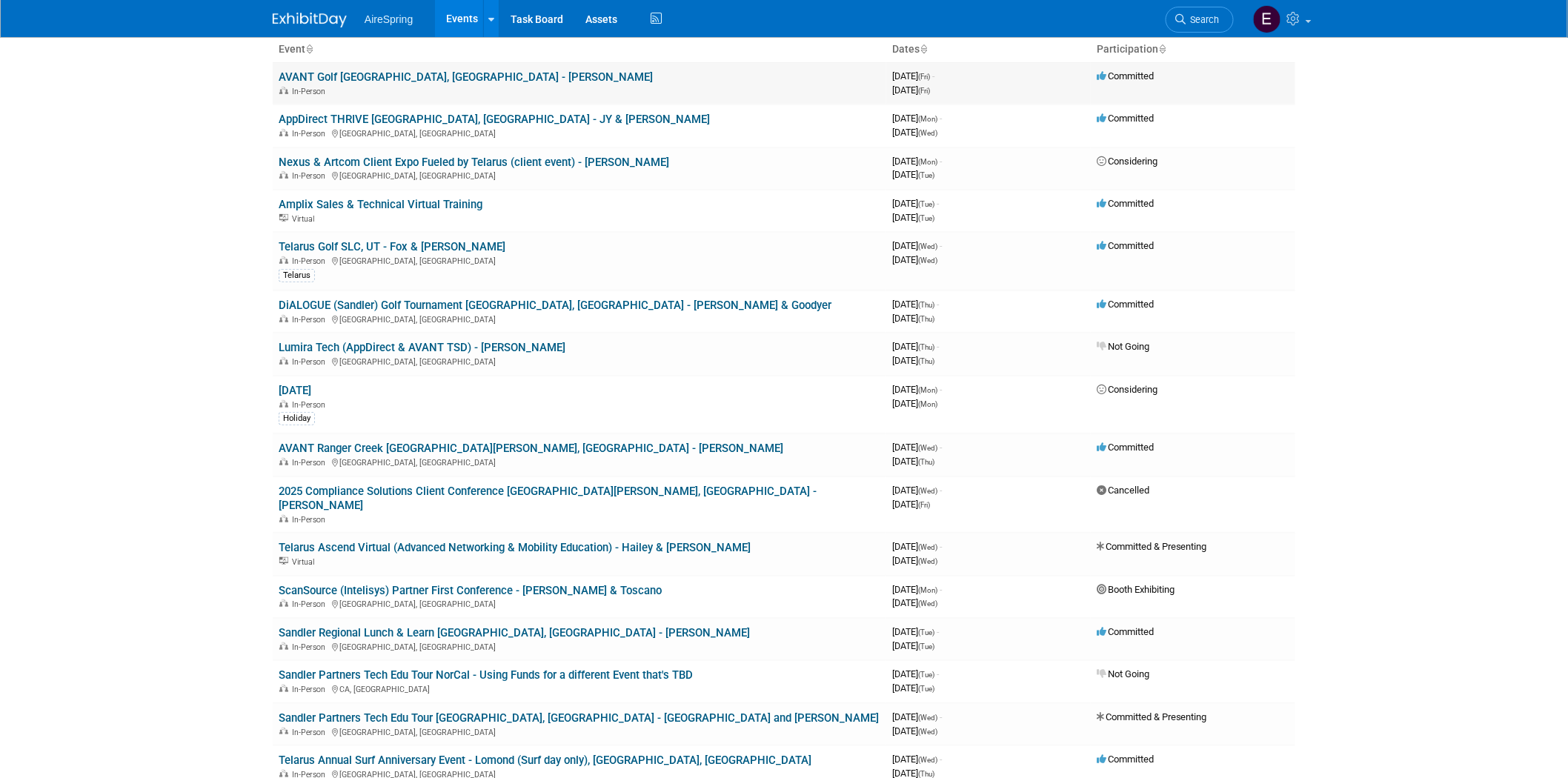
scroll to position [0, 0]
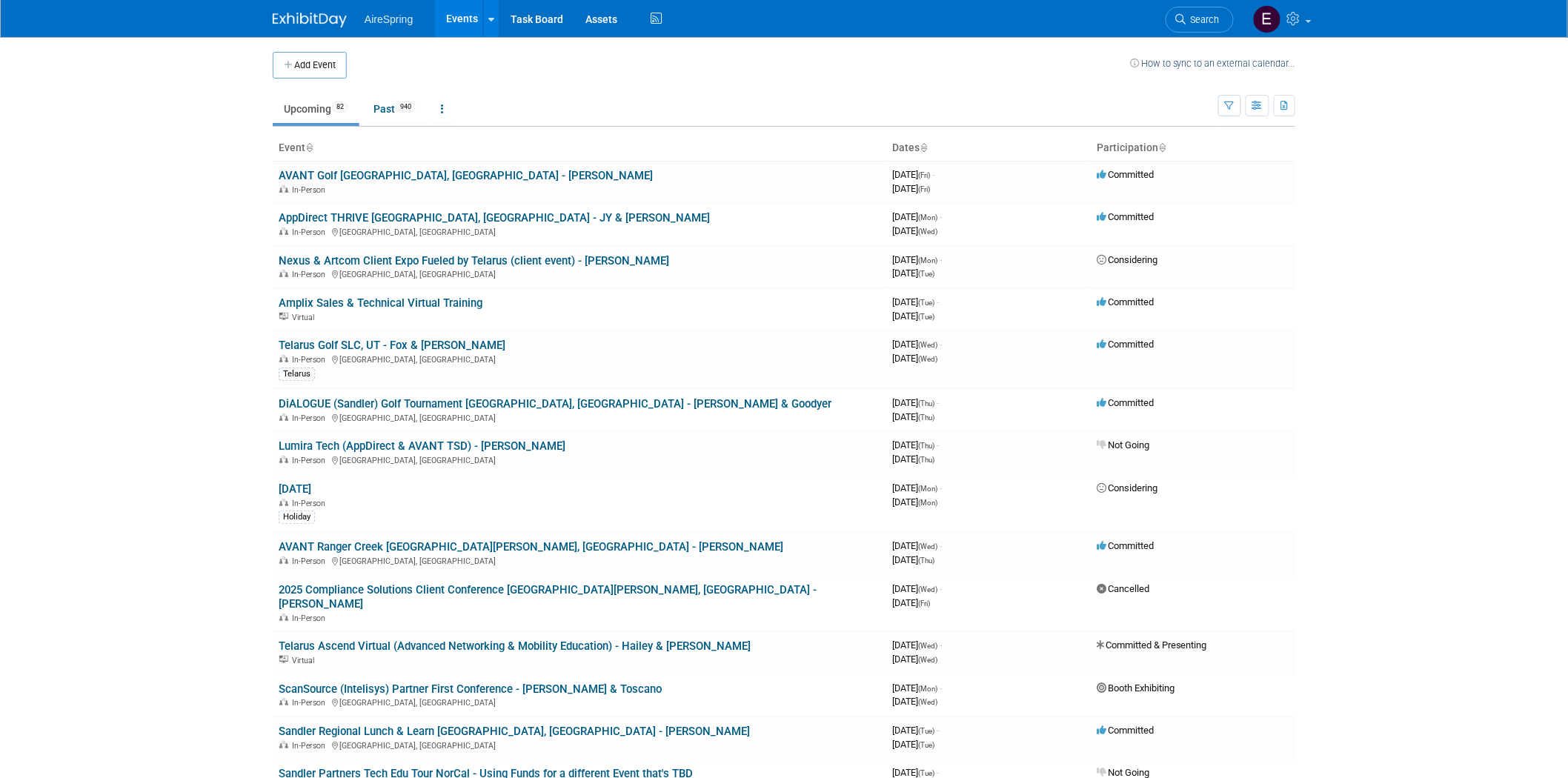
drag, startPoint x: 420, startPoint y: 344, endPoint x: 317, endPoint y: 350, distance: 103.2
click at [419, 343] on link "Telarus Golf SLC, UT - Fox & [PERSON_NAME]" at bounding box center [392, 345] width 227 height 13
click at [461, 398] on link "DiALOGUE (Sandler) Golf Tournament [GEOGRAPHIC_DATA], [GEOGRAPHIC_DATA] - [PERS…" at bounding box center [555, 404] width 553 height 13
click at [386, 218] on link "AppDirect THRIVE [GEOGRAPHIC_DATA], [GEOGRAPHIC_DATA] - JY & [PERSON_NAME]" at bounding box center [494, 217] width 431 height 13
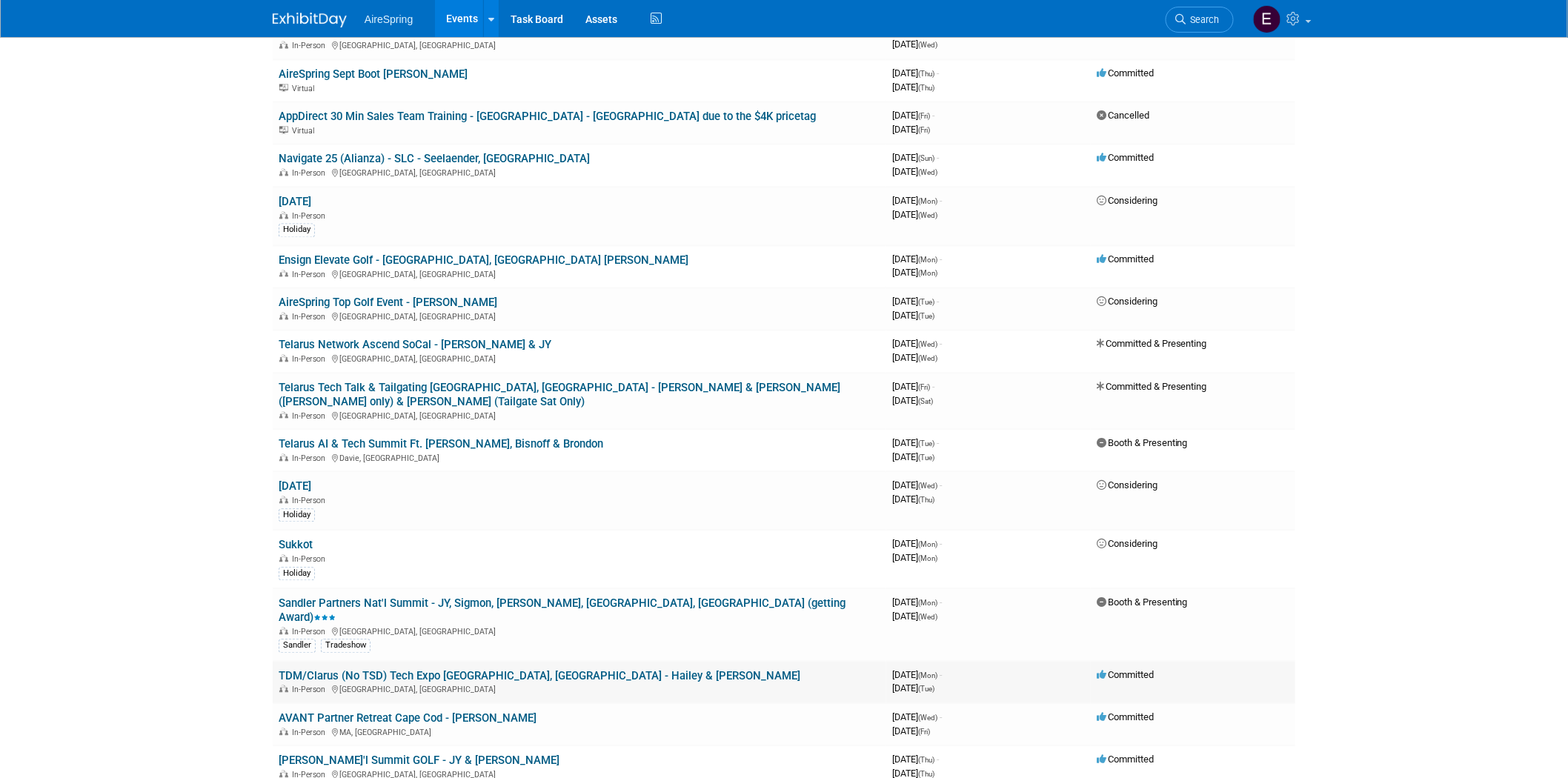
scroll to position [1153, 0]
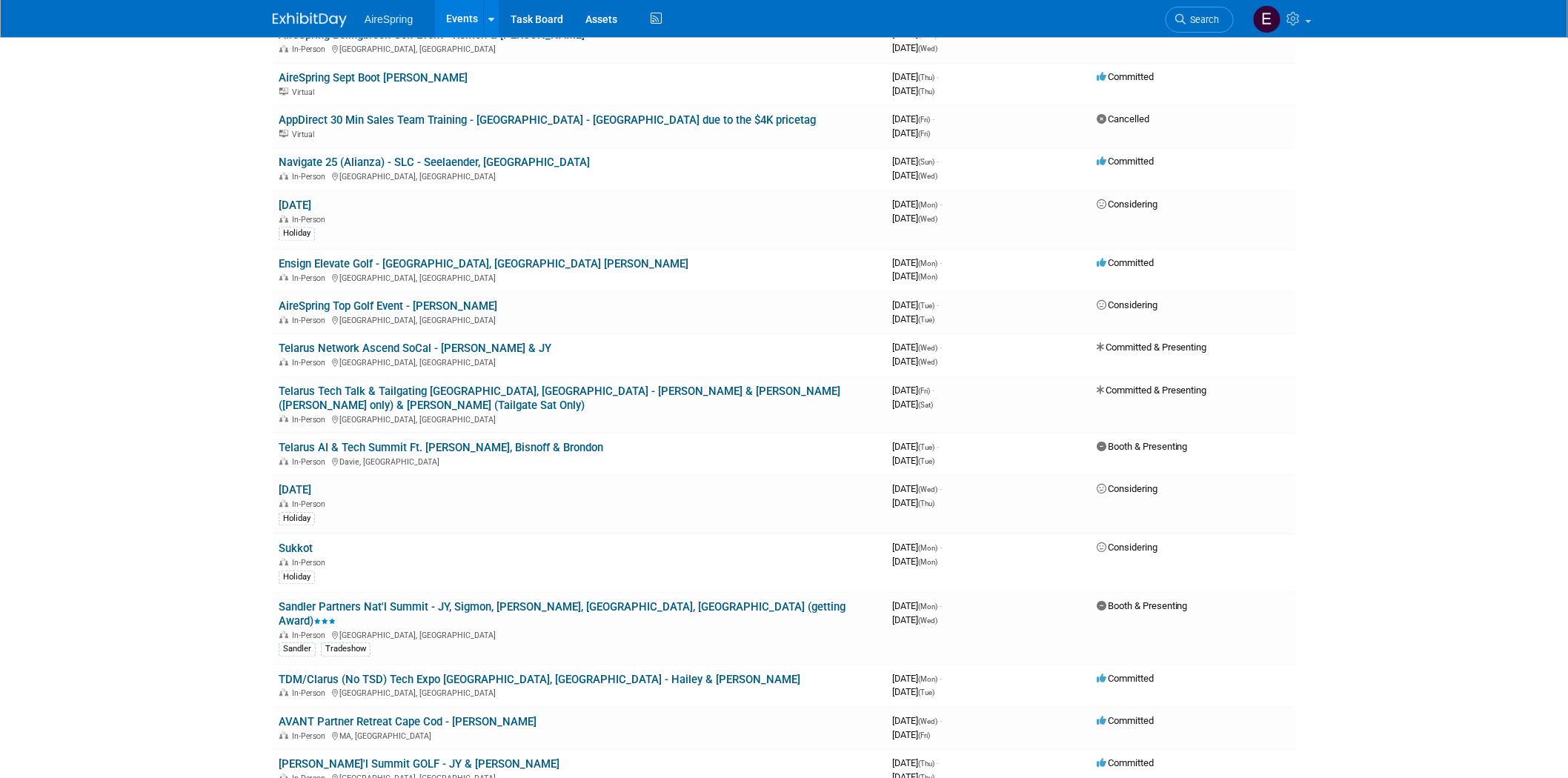
click at [372, 300] on link "AireSpring Top Golf Event - [PERSON_NAME]" at bounding box center [388, 306] width 219 height 13
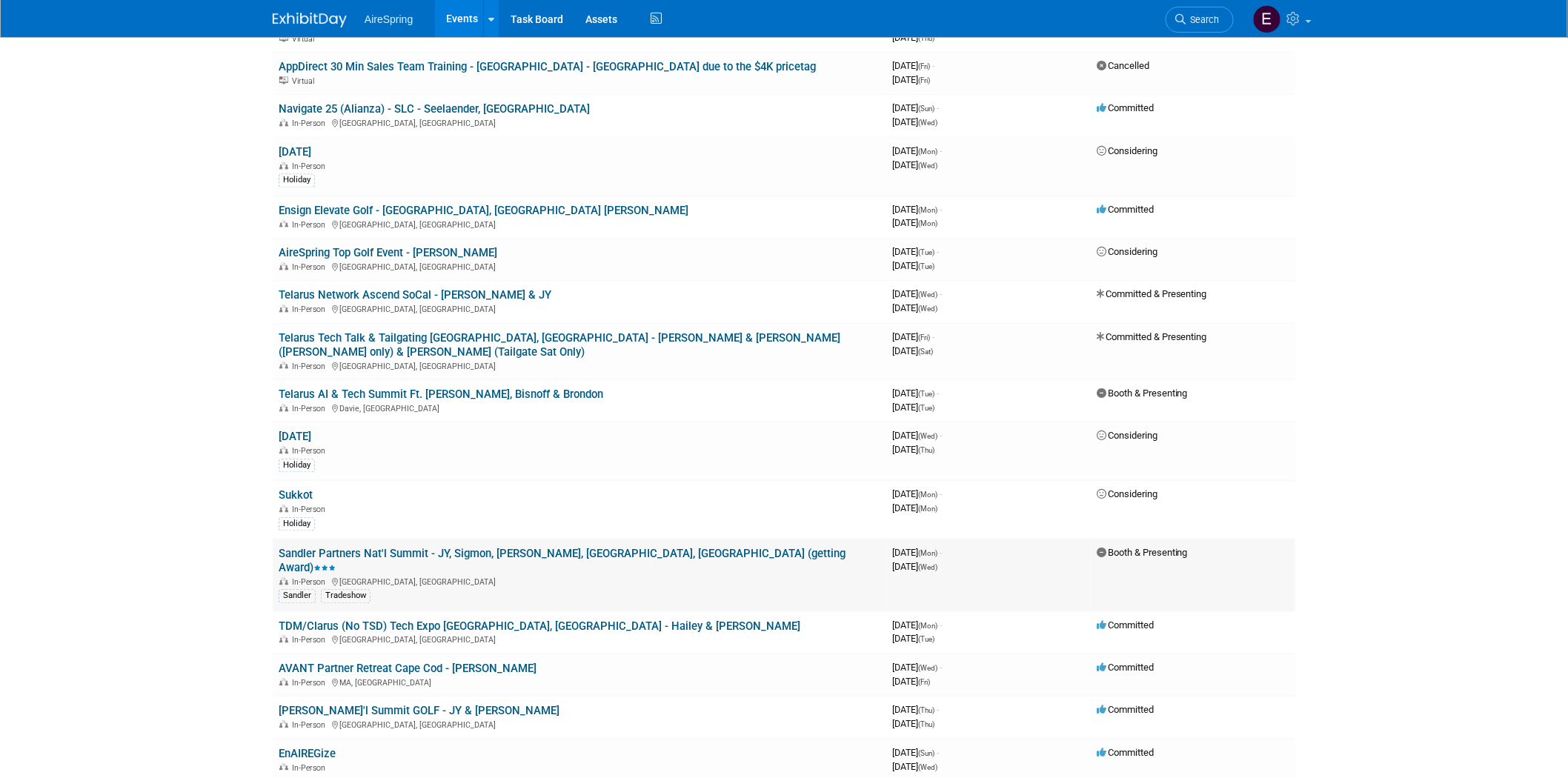
scroll to position [1235, 0]
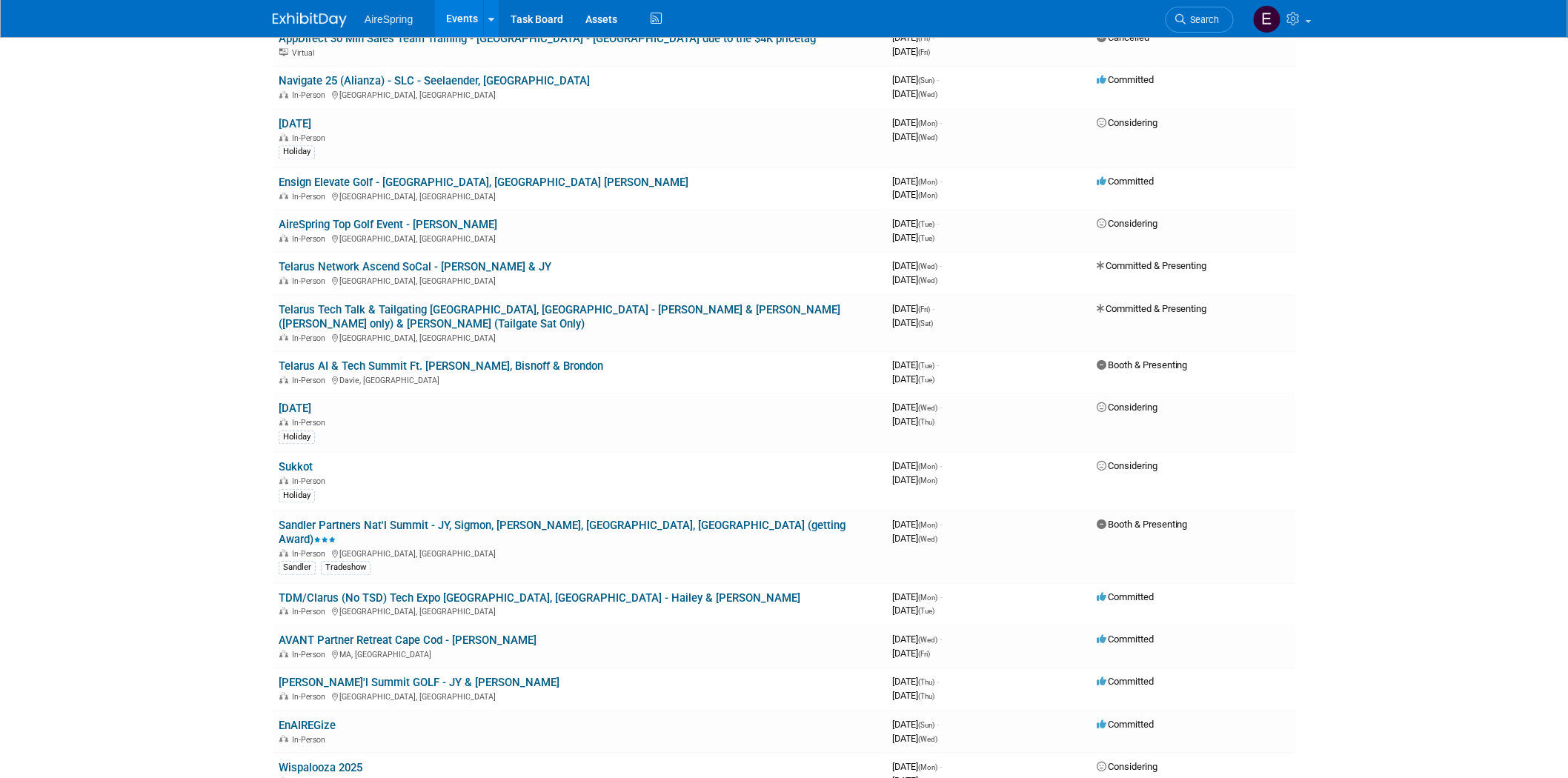
click at [398, 260] on link "Telarus Network Ascend SoCal - Castillo & JY" at bounding box center [415, 266] width 272 height 13
click at [431, 218] on link "AireSpring Top Golf Event - [PERSON_NAME]" at bounding box center [388, 224] width 219 height 13
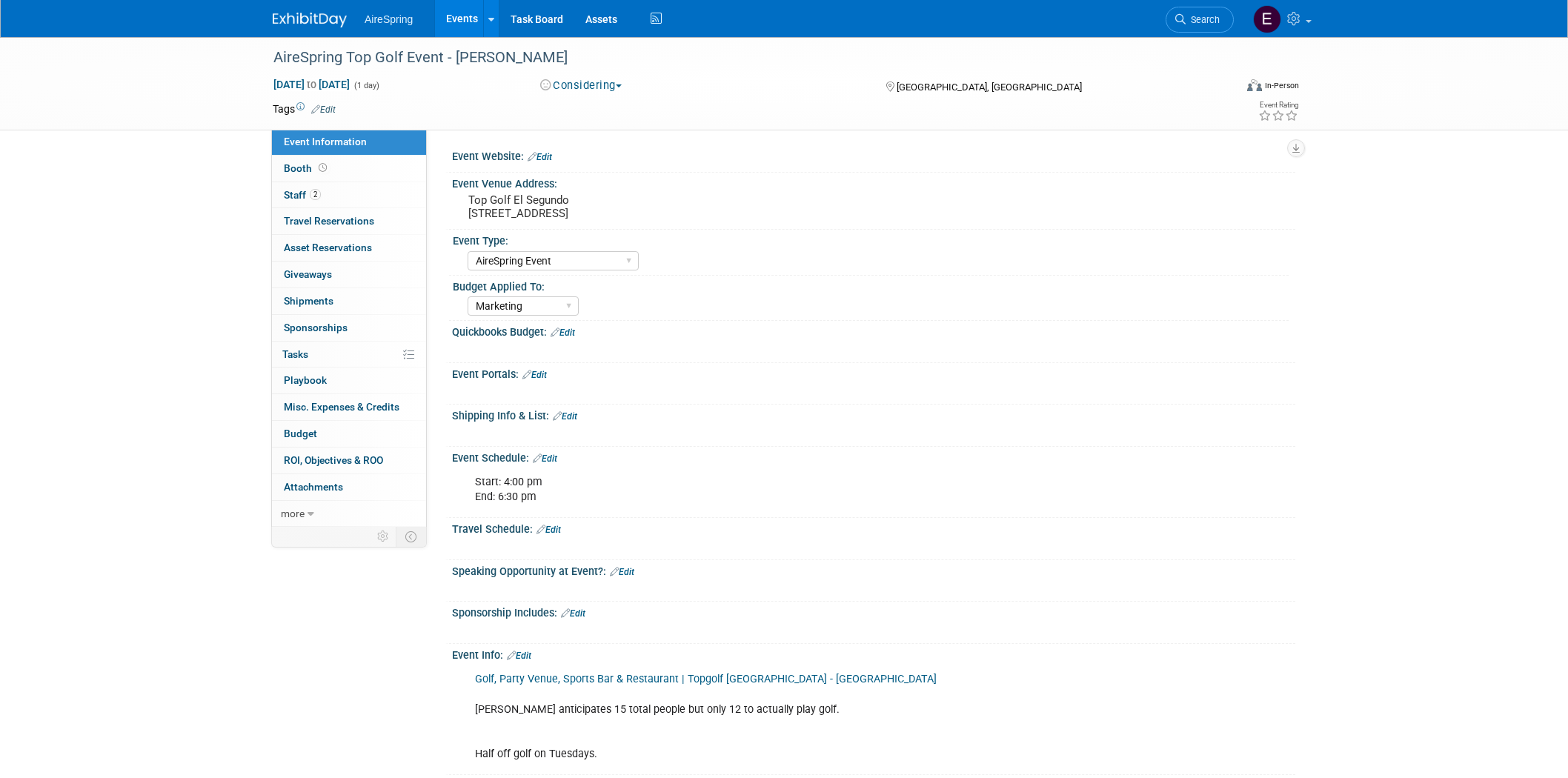
select select "AireSpring Event"
select select "Marketing"
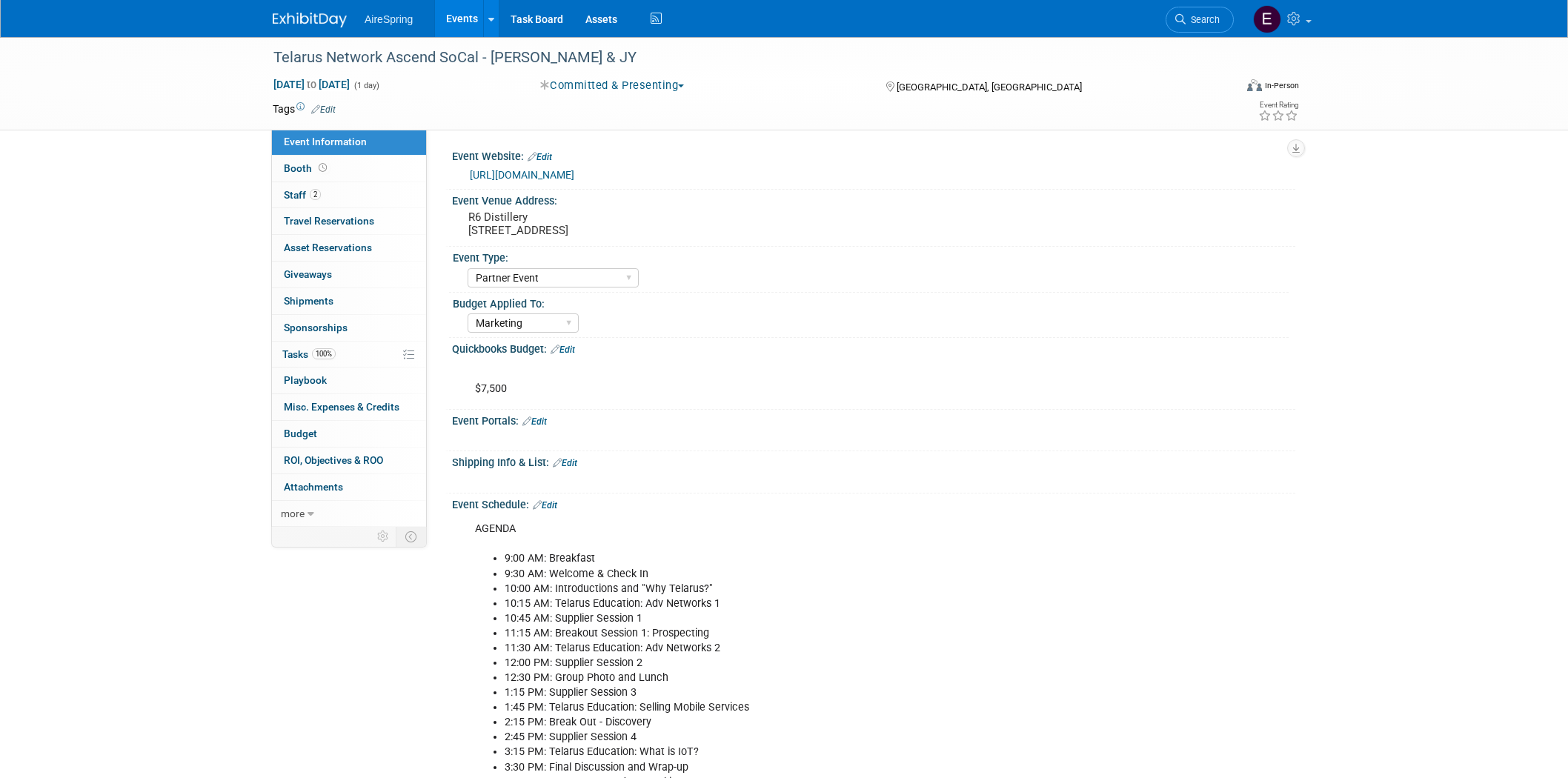
select select "Partner Event"
select select "Marketing"
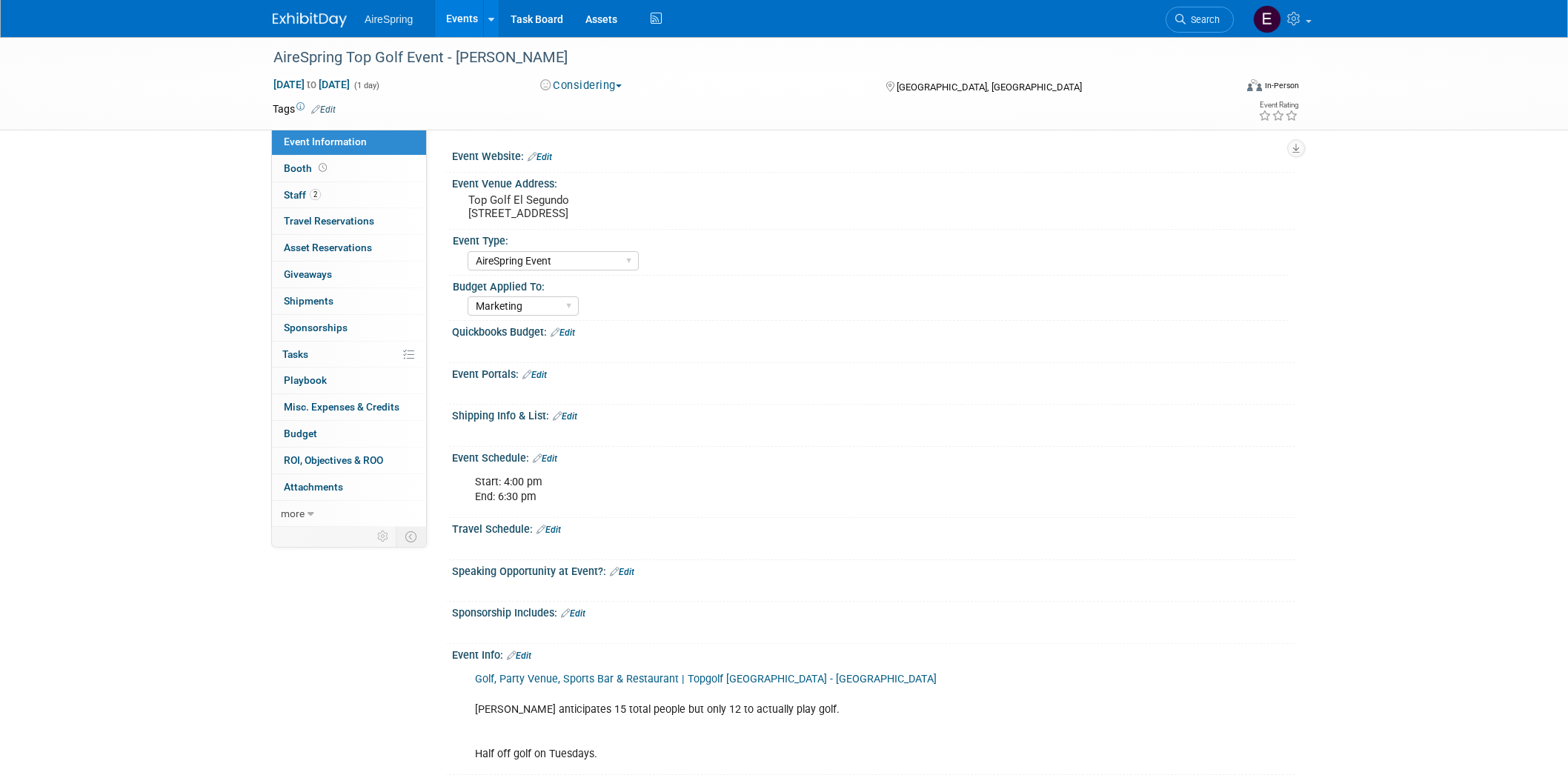
select select "AireSpring Event"
select select "Marketing"
drag, startPoint x: 465, startPoint y: 211, endPoint x: 655, endPoint y: 215, distance: 190.0
click at [655, 215] on div "Top Golf El Segundo 400 Pacific Coast Hwy, El Segundo, CA 90245" at bounding box center [627, 206] width 329 height 34
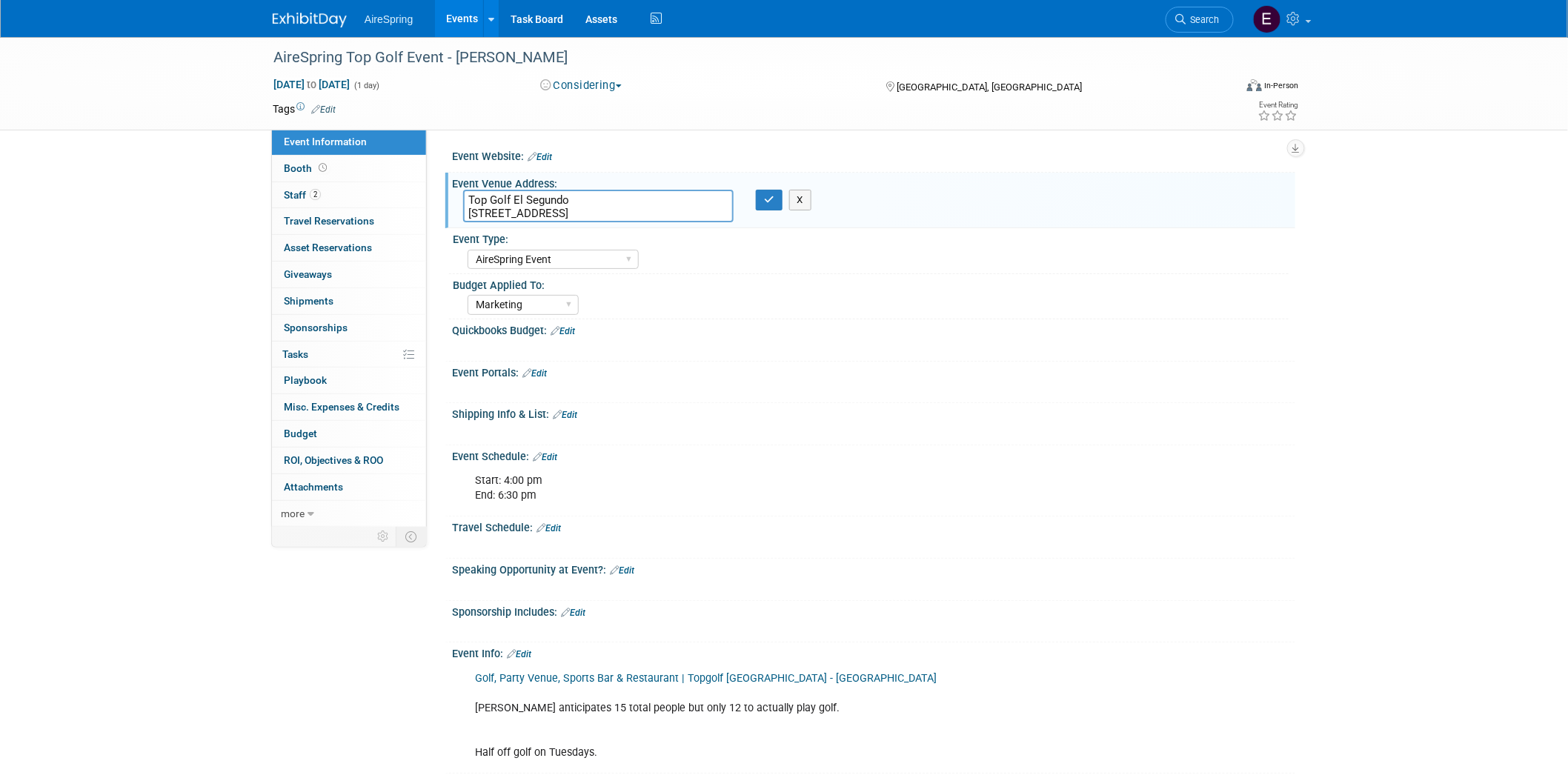
drag, startPoint x: 465, startPoint y: 211, endPoint x: 658, endPoint y: 212, distance: 193.0
click at [658, 212] on textarea "Top Golf El Segundo 400 Pacific Coast Hwy, El Segundo, CA 90245" at bounding box center [598, 206] width 271 height 32
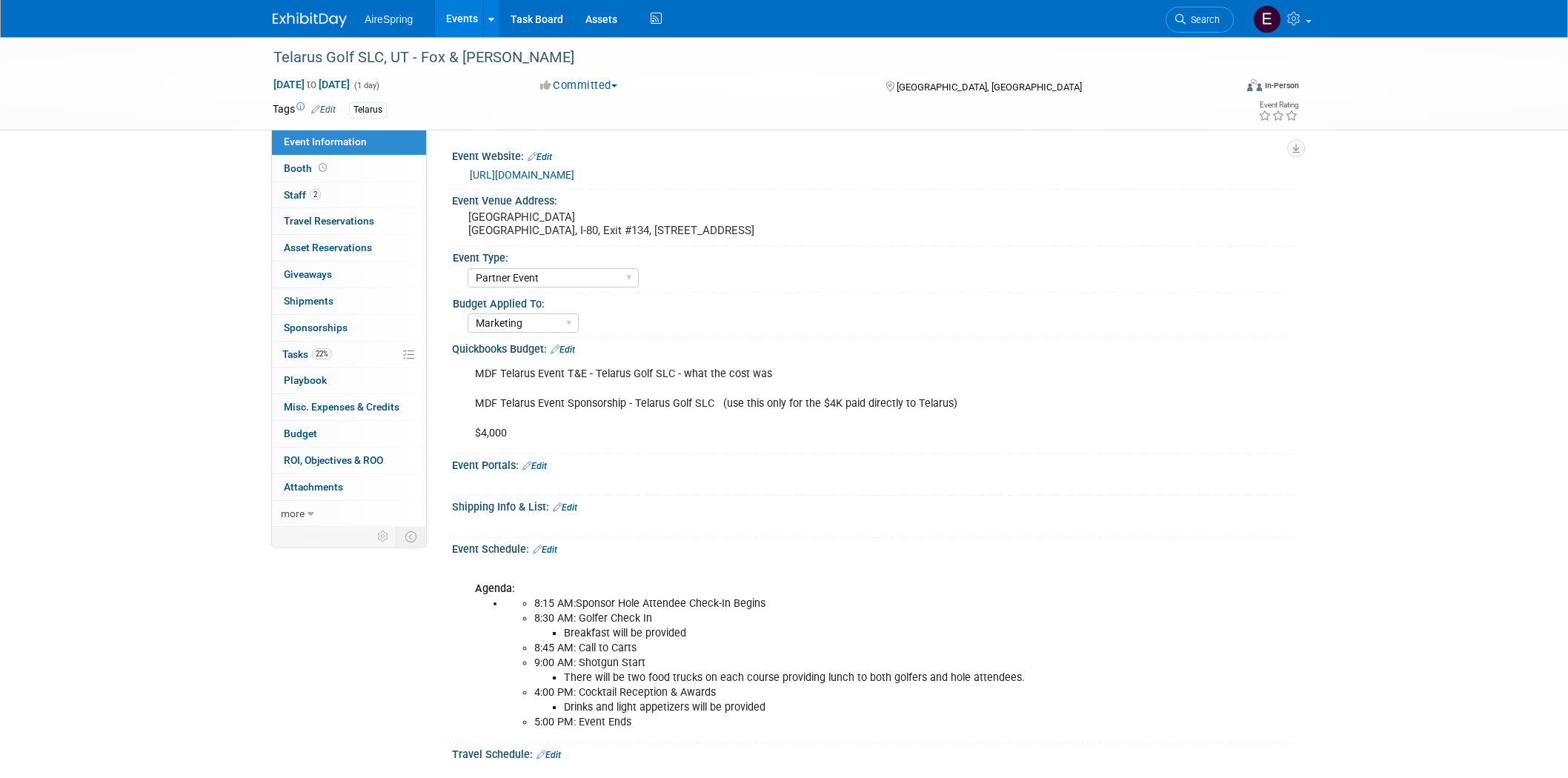
select select "Partner Event"
select select "Marketing"
click at [301, 194] on span "Staff 2" at bounding box center [302, 194] width 37 height 12
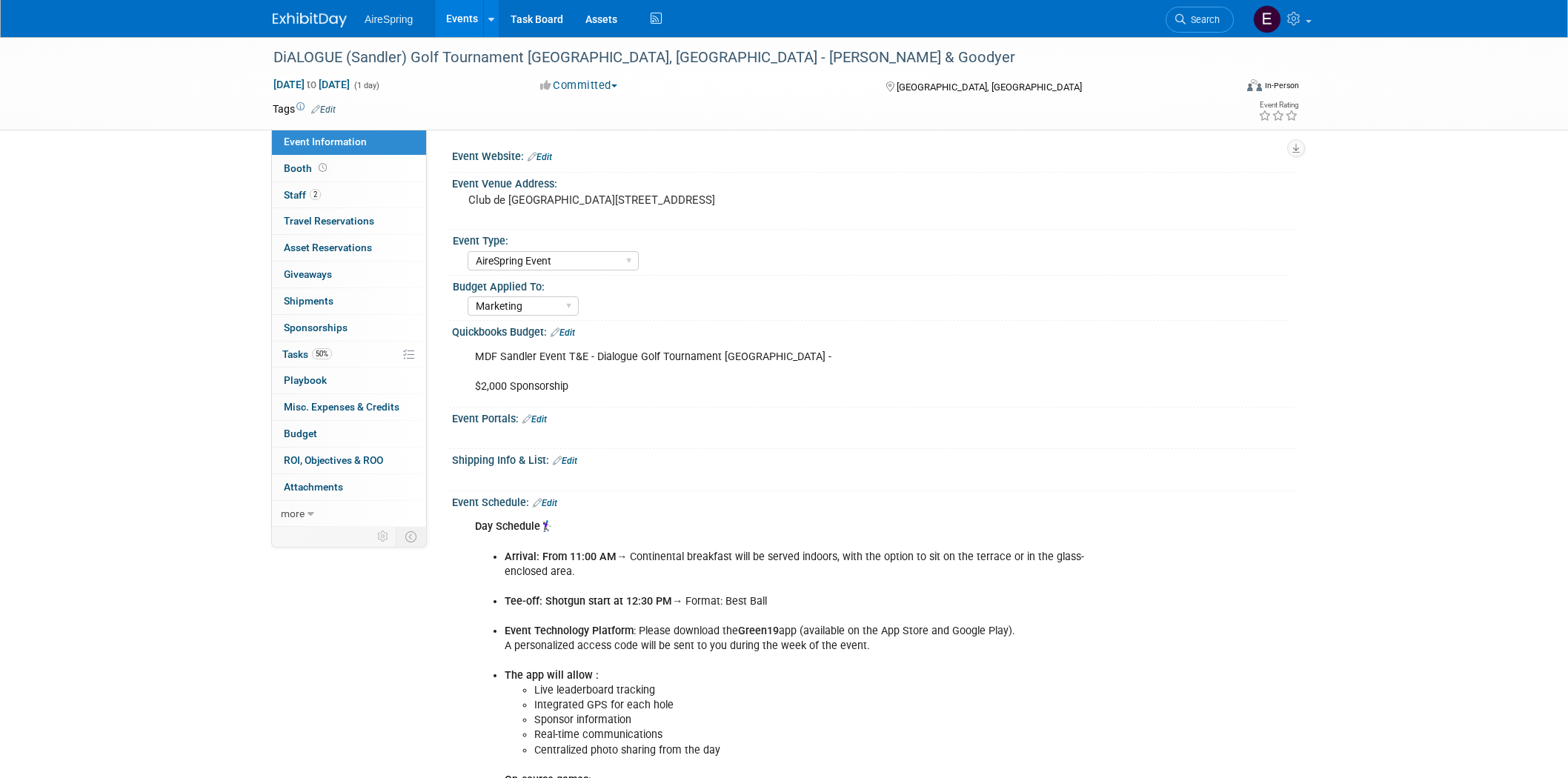
select select "AireSpring Event"
select select "Marketing"
click at [298, 194] on span "Staff 2" at bounding box center [302, 194] width 37 height 12
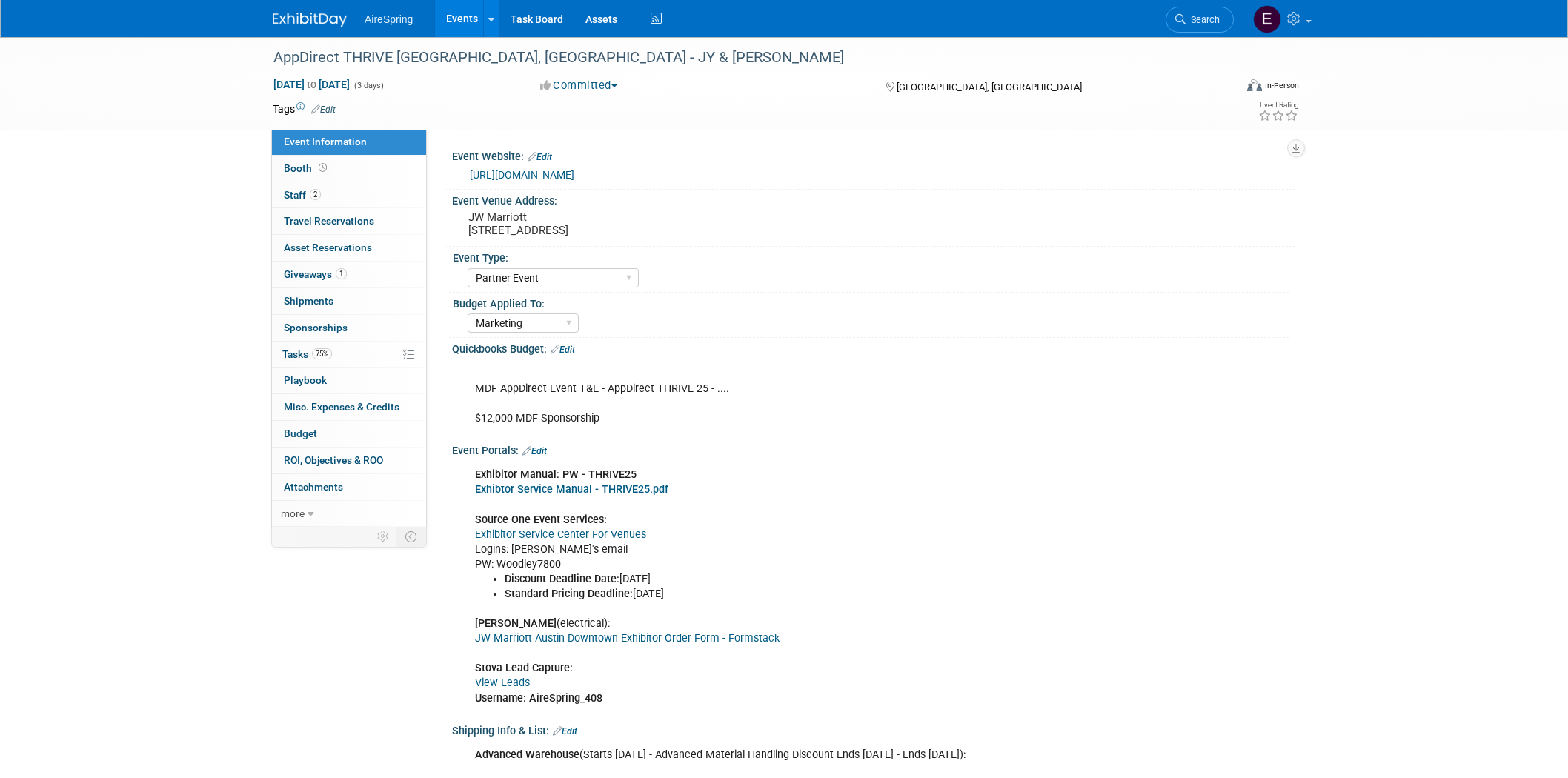
select select "Partner Event"
select select "Marketing"
drag, startPoint x: 301, startPoint y: 194, endPoint x: 220, endPoint y: 227, distance: 87.5
click at [300, 194] on span "Staff 2" at bounding box center [302, 194] width 37 height 12
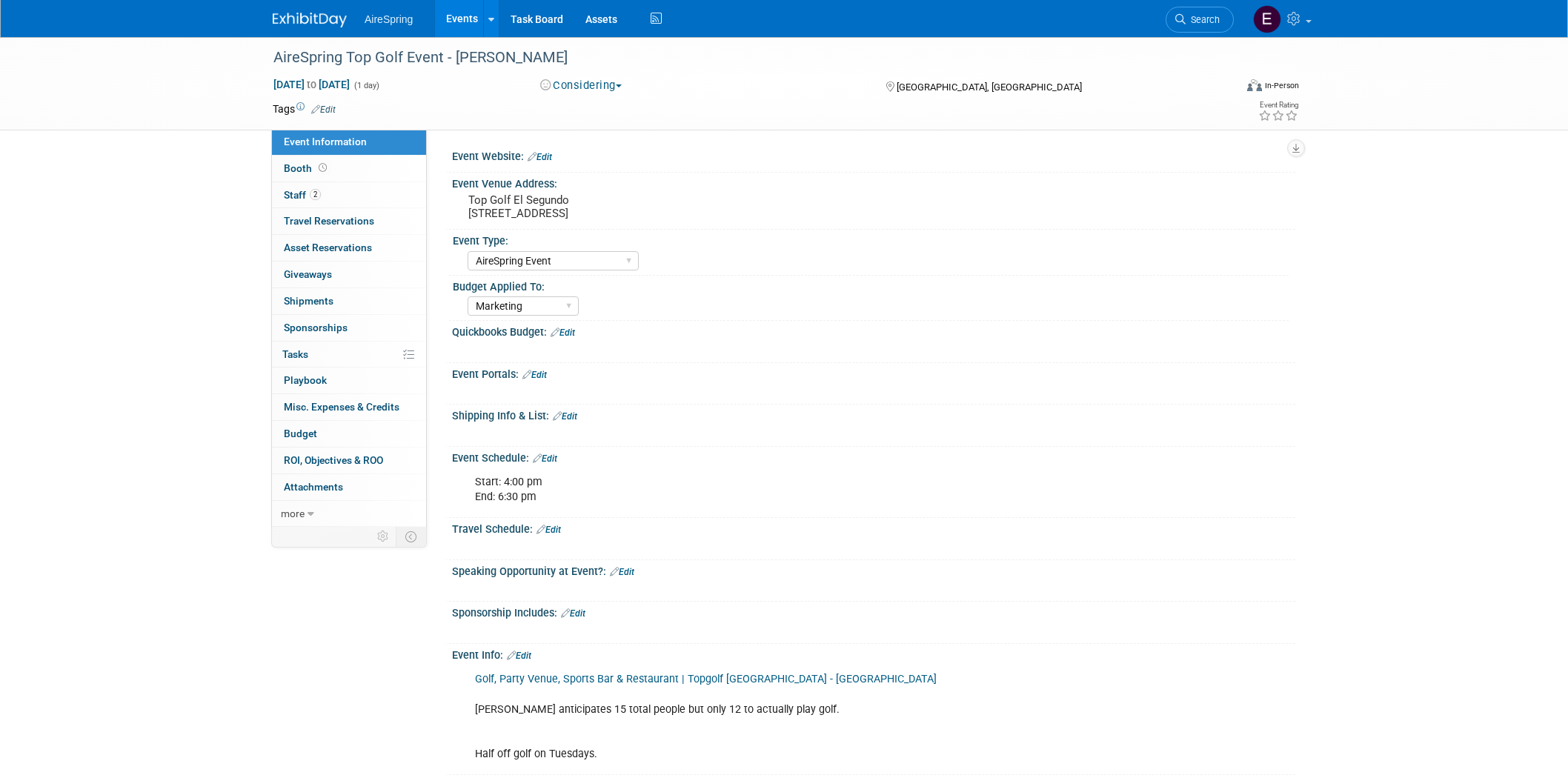
select select "AireSpring Event"
select select "Marketing"
drag, startPoint x: 464, startPoint y: 211, endPoint x: 661, endPoint y: 213, distance: 197.0
click at [661, 213] on div "Top Golf El Segundo 400 Pacific Coast Hwy, El Segundo, CA 90245" at bounding box center [627, 206] width 329 height 34
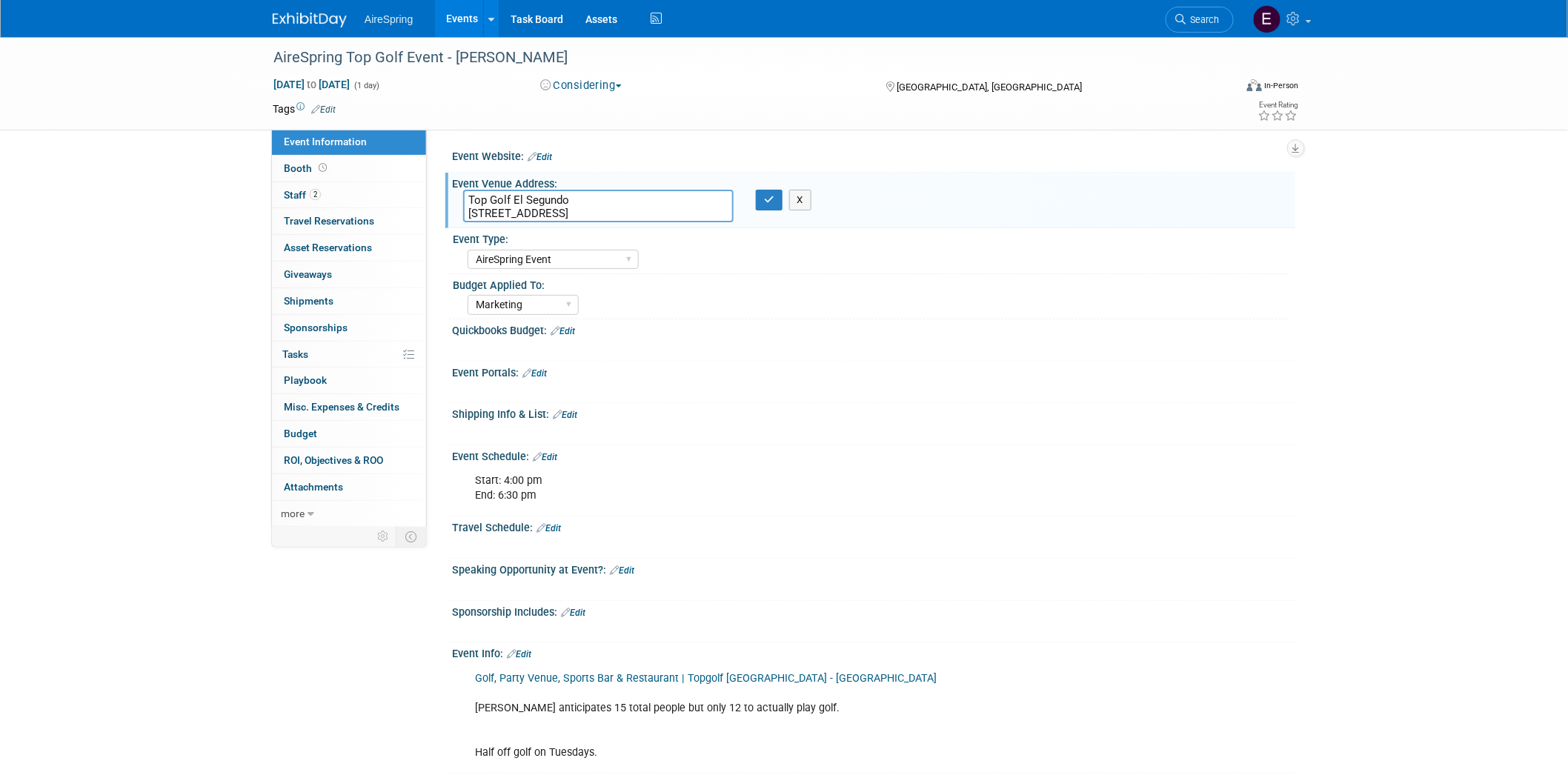
drag, startPoint x: 479, startPoint y: 213, endPoint x: 656, endPoint y: 212, distance: 177.0
click at [656, 212] on textarea "Top Golf El Segundo 400 Pacific Coast Hwy, El Segundo, CA 90245" at bounding box center [598, 206] width 271 height 32
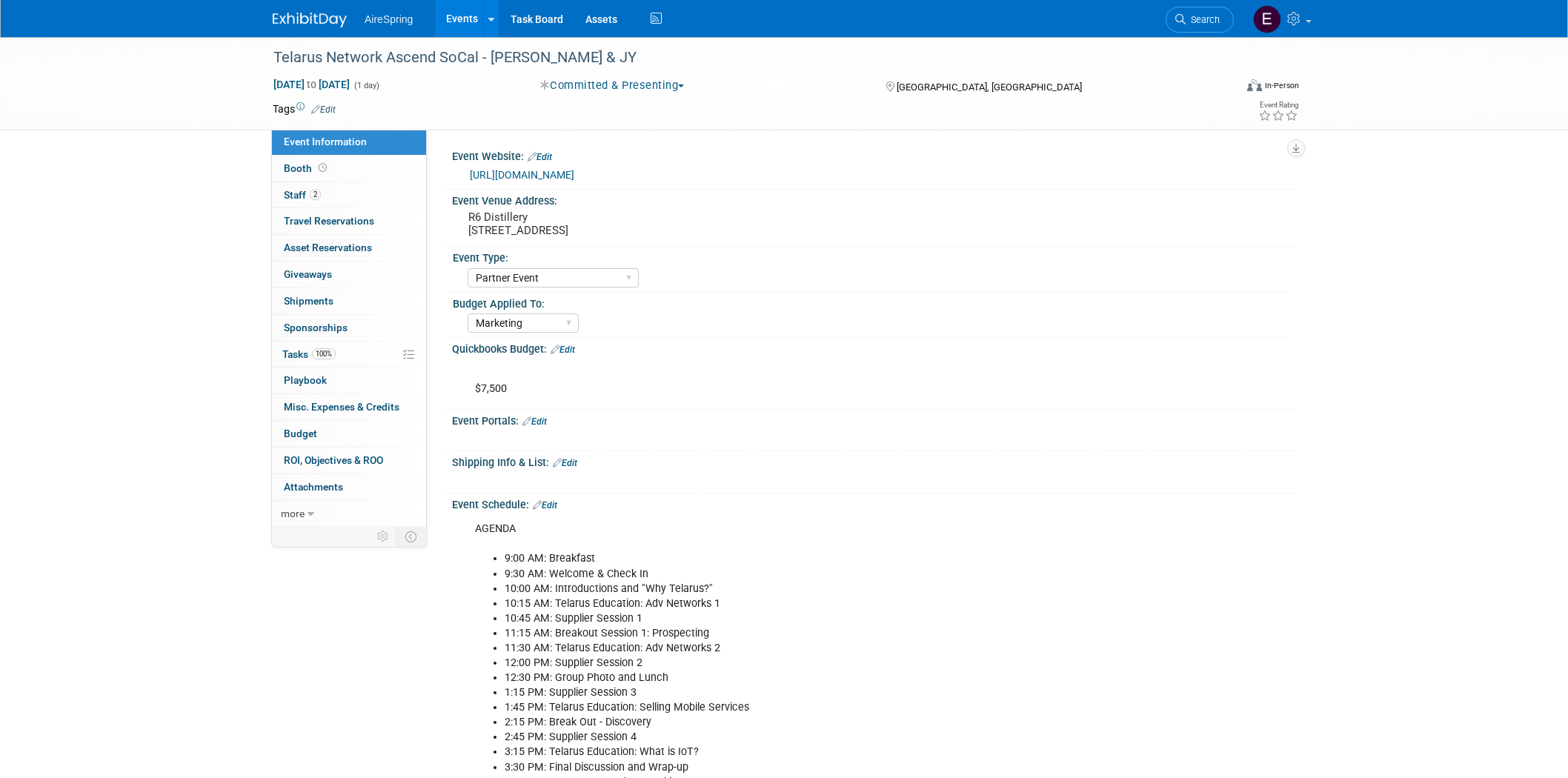
select select "Partner Event"
select select "Marketing"
drag, startPoint x: 468, startPoint y: 228, endPoint x: 657, endPoint y: 228, distance: 189.0
click at [657, 228] on pre "R6 Distillery 909 E El Segundo Blvd, El Segundo, CA 90245" at bounding box center [627, 224] width 319 height 27
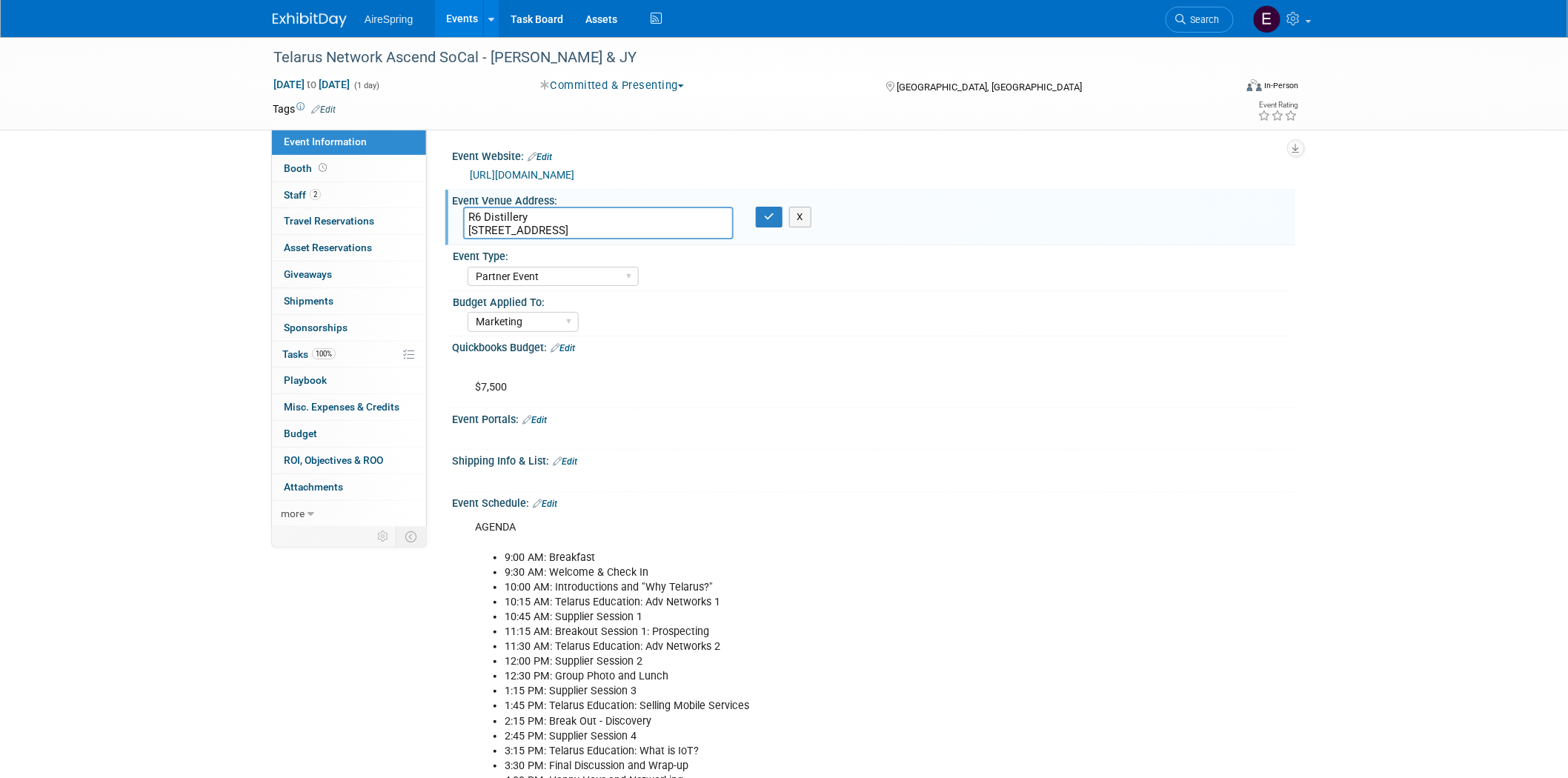
drag, startPoint x: 468, startPoint y: 228, endPoint x: 654, endPoint y: 231, distance: 186.0
click at [654, 231] on textarea "R6 Distillery 909 E El Segundo Blvd, El Segundo, CA 90245" at bounding box center [598, 223] width 271 height 32
drag, startPoint x: 464, startPoint y: 228, endPoint x: 657, endPoint y: 242, distance: 193.5
click at [656, 232] on textarea "R6 Distillery 909 E El Segundo Blvd, El Segundo, CA 90245" at bounding box center [598, 223] width 271 height 32
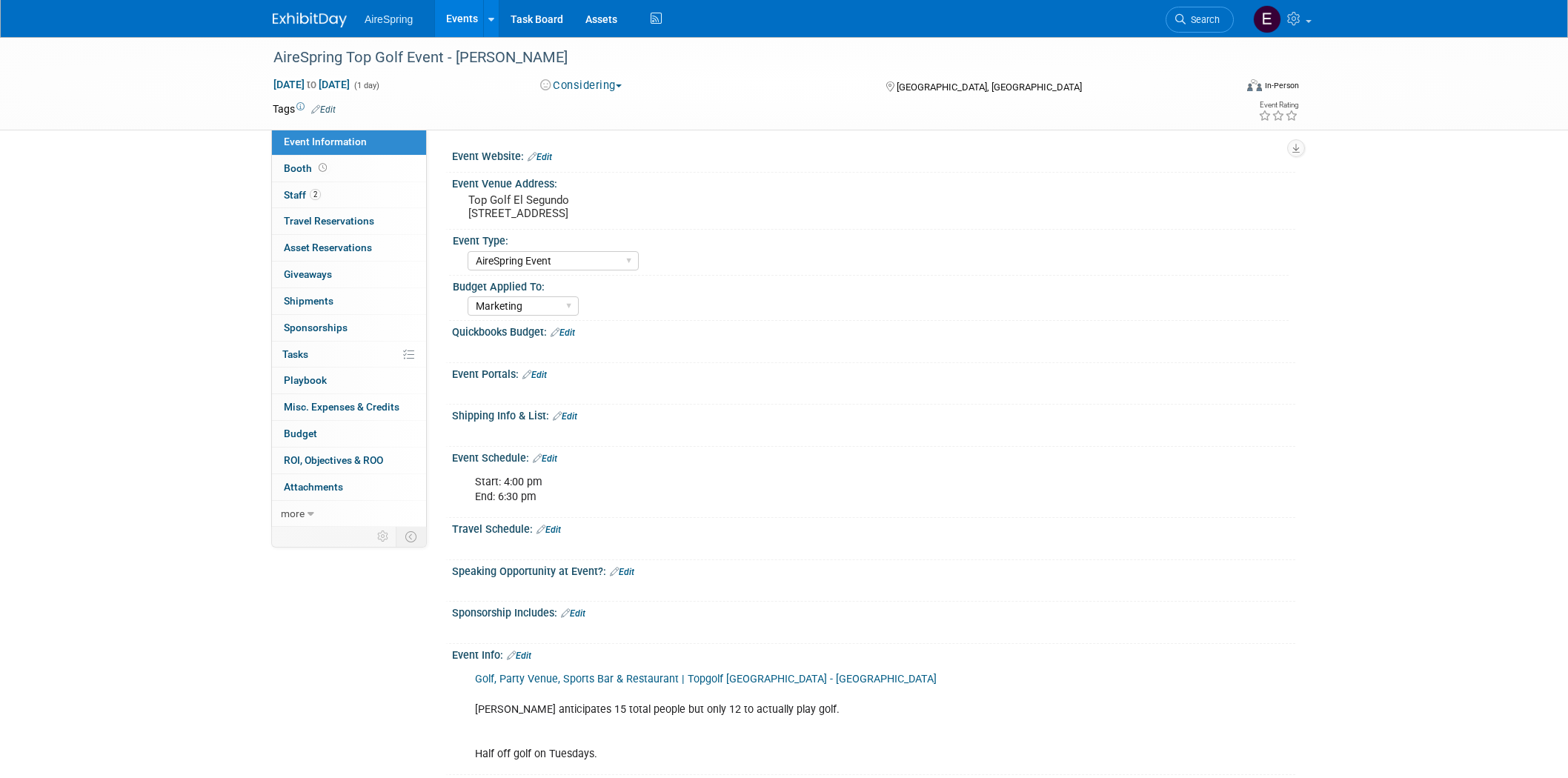
select select "AireSpring Event"
select select "Marketing"
drag, startPoint x: 467, startPoint y: 213, endPoint x: 655, endPoint y: 217, distance: 188.0
click at [655, 217] on pre "Top Golf El Segundo [STREET_ADDRESS]" at bounding box center [627, 207] width 319 height 27
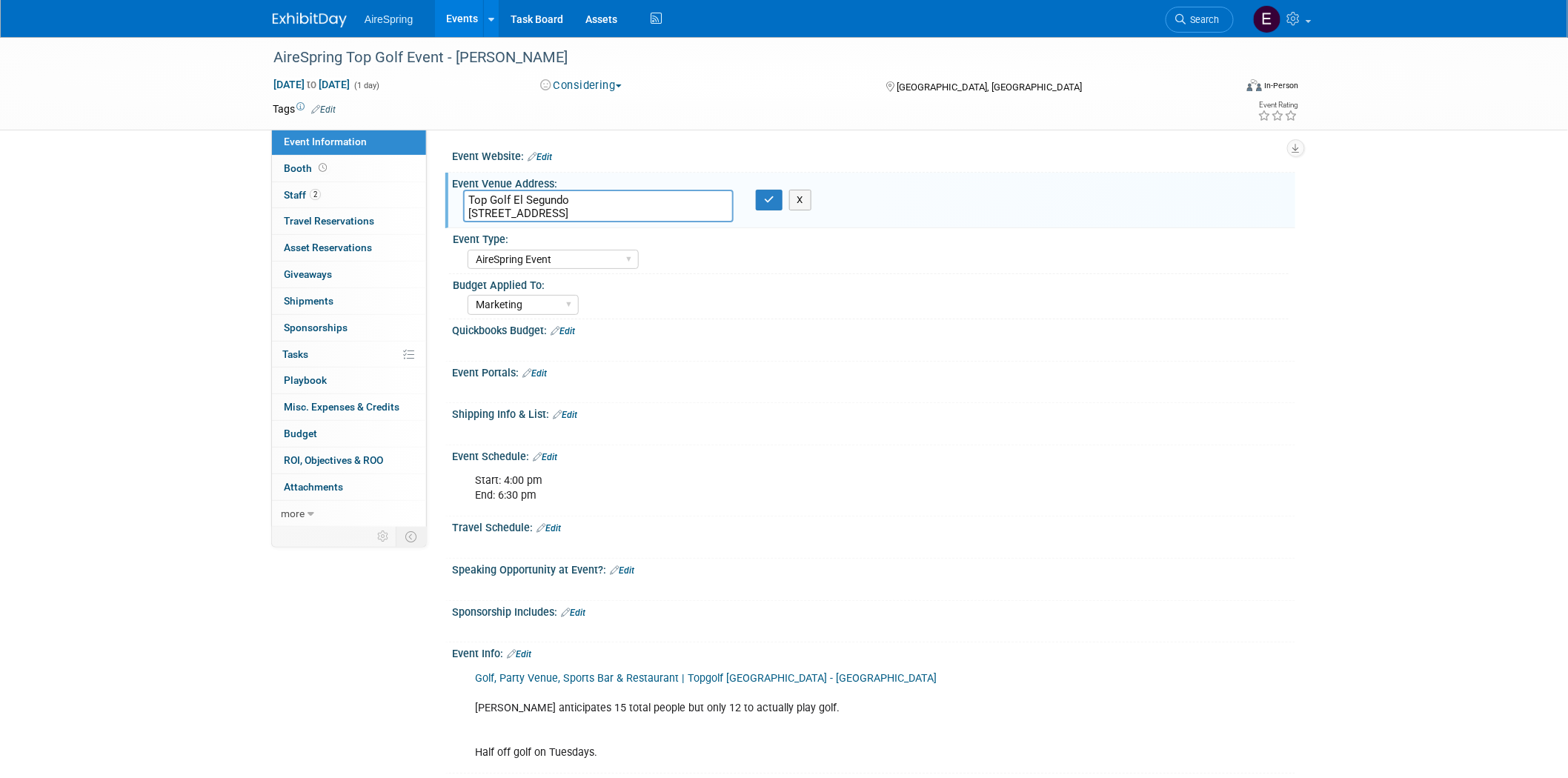
drag, startPoint x: 467, startPoint y: 210, endPoint x: 656, endPoint y: 215, distance: 189.1
click at [656, 215] on textarea "Top Golf El Segundo [STREET_ADDRESS]" at bounding box center [598, 206] width 271 height 32
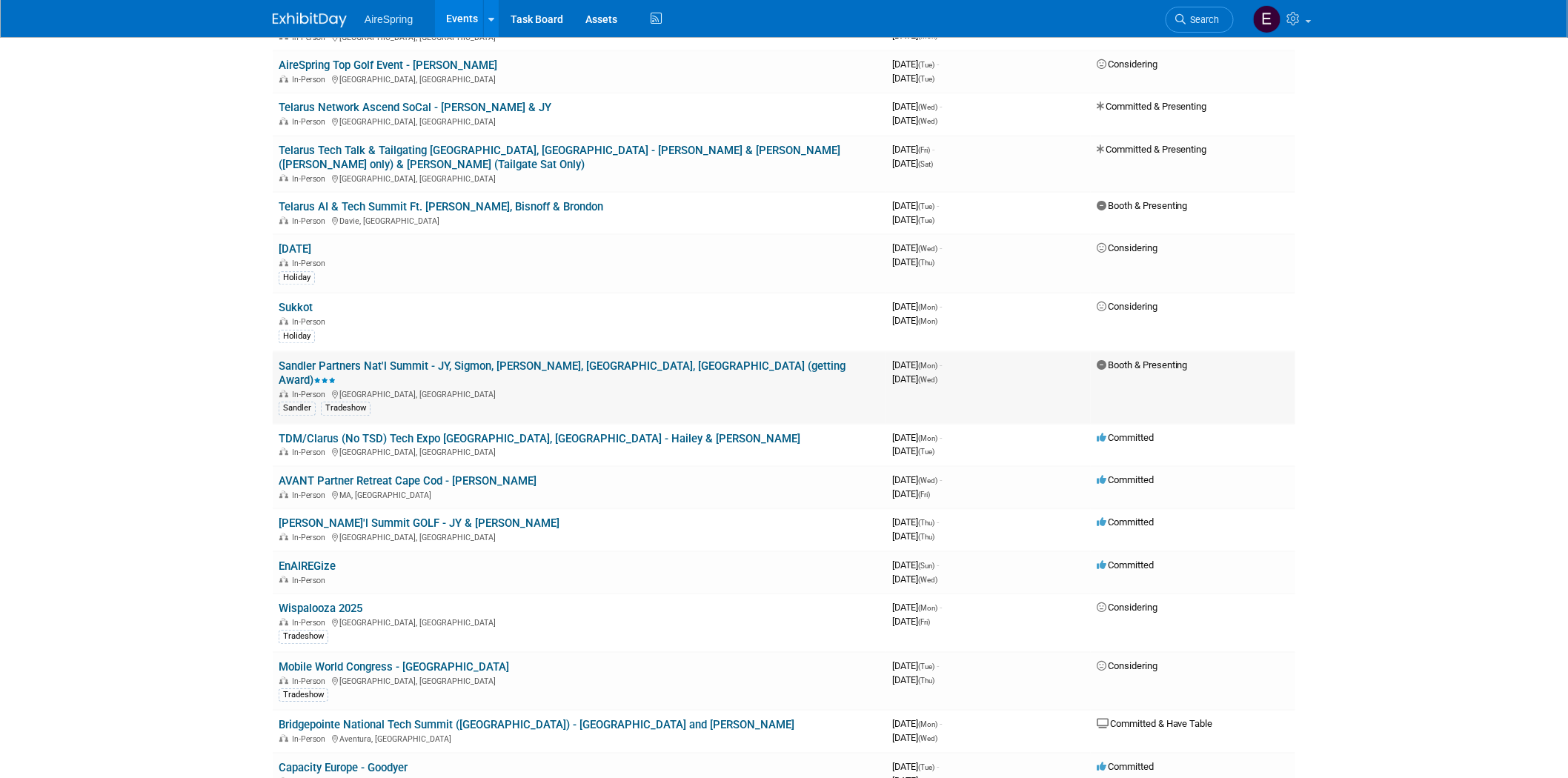
scroll to position [1399, 0]
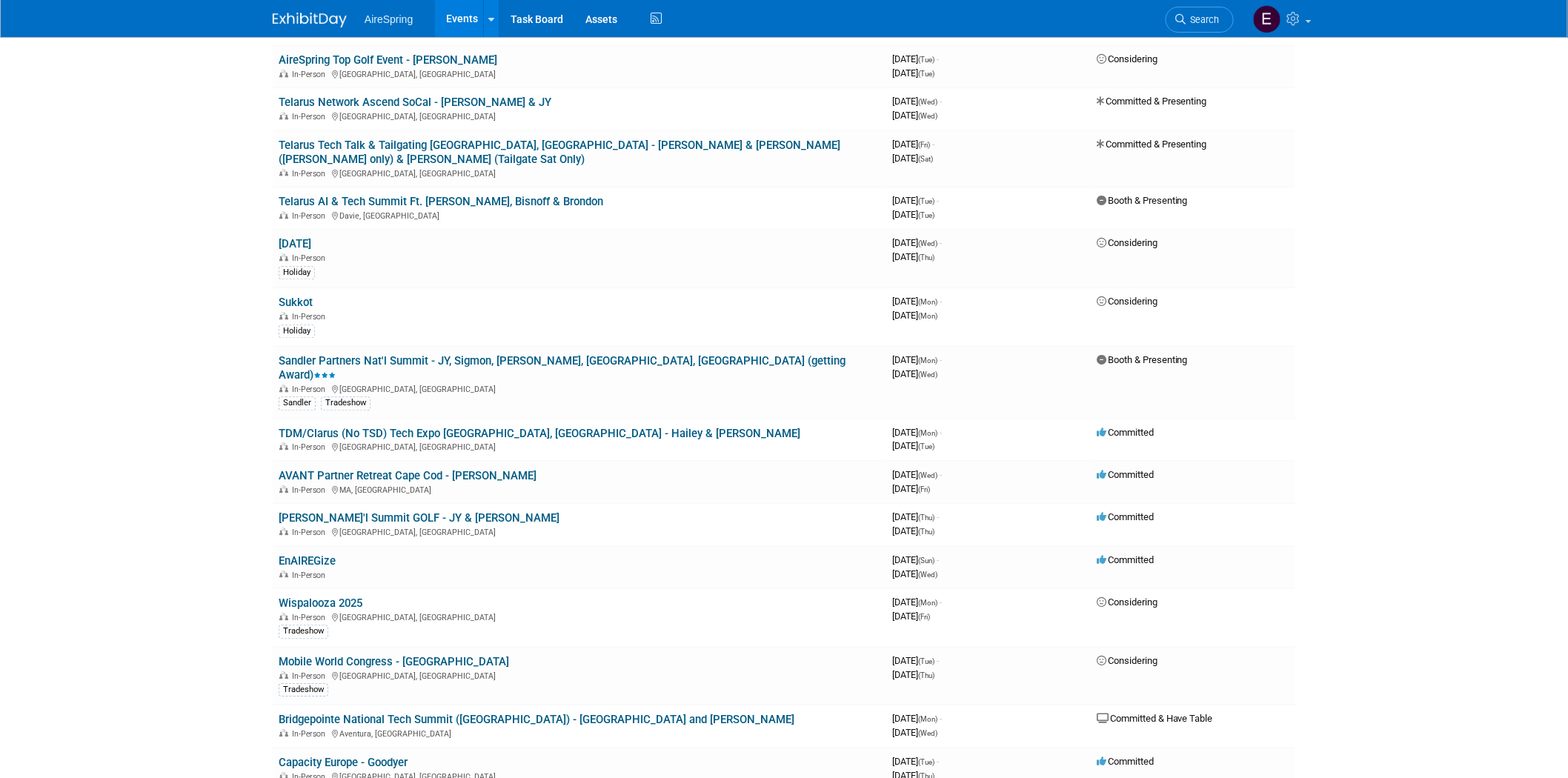
click at [376, 354] on link "Sandler Partners Nat'l Summit - JY, Sigmon, [PERSON_NAME], [GEOGRAPHIC_DATA], […" at bounding box center [562, 368] width 567 height 28
click at [516, 354] on link "Sandler Partners Nat'l Summit - JY, Sigmon, [PERSON_NAME], [GEOGRAPHIC_DATA], […" at bounding box center [562, 368] width 567 height 28
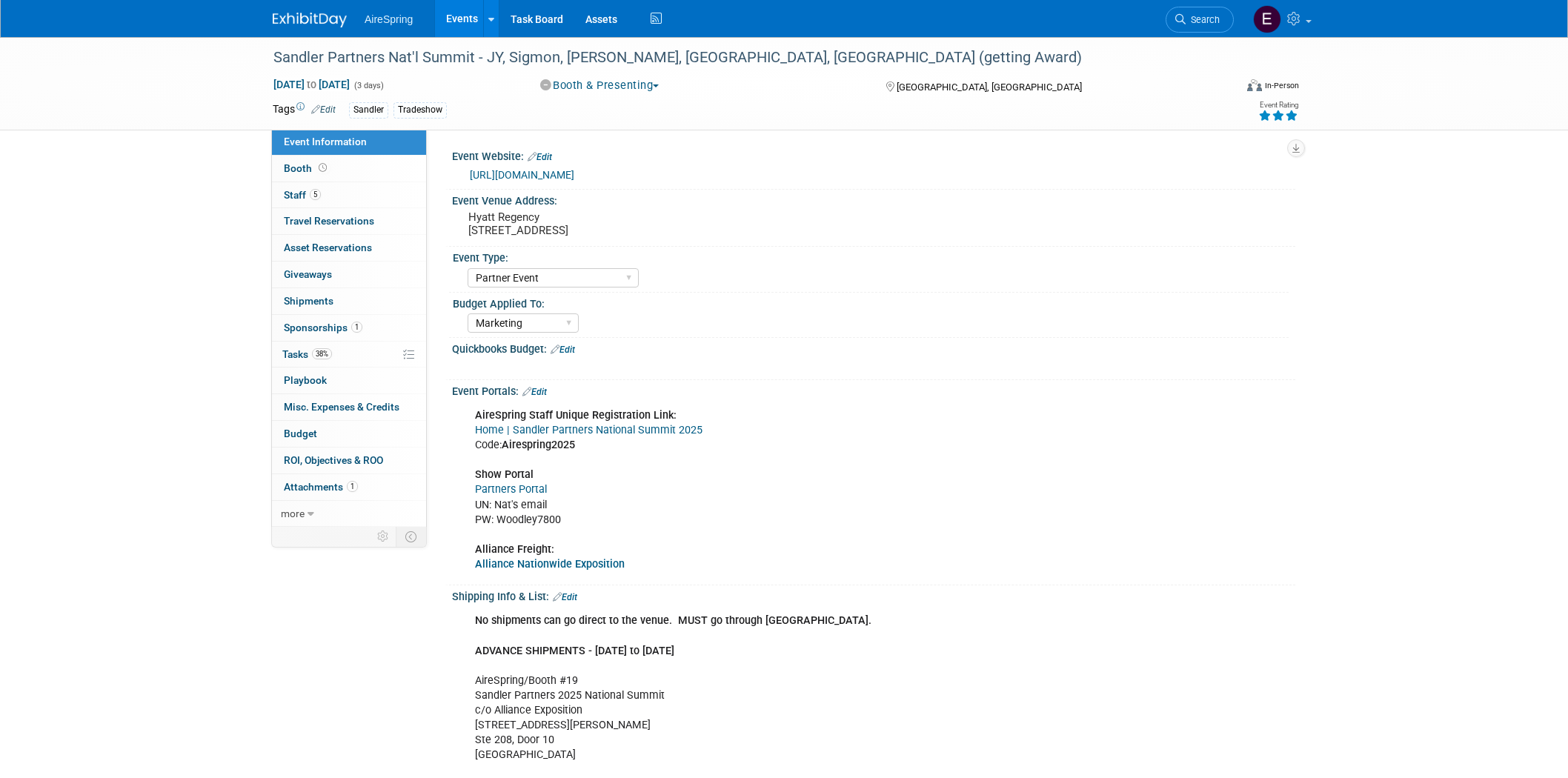
select select "Partner Event"
select select "Marketing"
click at [519, 19] on link "Task Board" at bounding box center [536, 18] width 75 height 37
click at [307, 195] on span "Staff 5" at bounding box center [302, 194] width 37 height 12
select select "Partner Event"
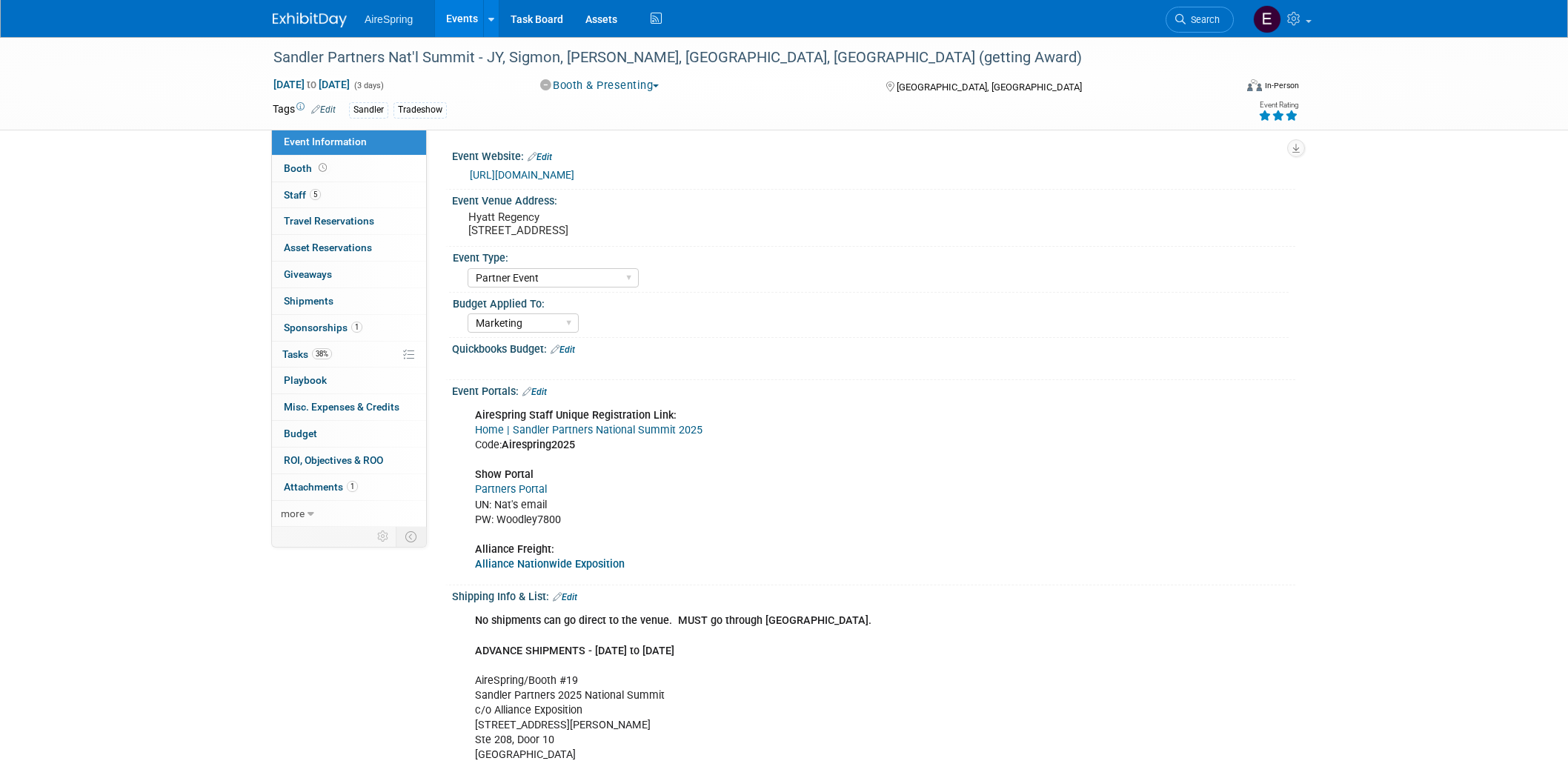
select select "Marketing"
click at [551, 172] on link "[URL][DOMAIN_NAME]" at bounding box center [522, 175] width 105 height 12
click at [543, 20] on link "Task Board" at bounding box center [536, 18] width 75 height 37
drag, startPoint x: 272, startPoint y: 55, endPoint x: 472, endPoint y: 59, distance: 200.0
click at [472, 59] on div "Sandler Partners Nat'l Summit - JY, Sigmon, [PERSON_NAME], [GEOGRAPHIC_DATA], […" at bounding box center [740, 57] width 943 height 27
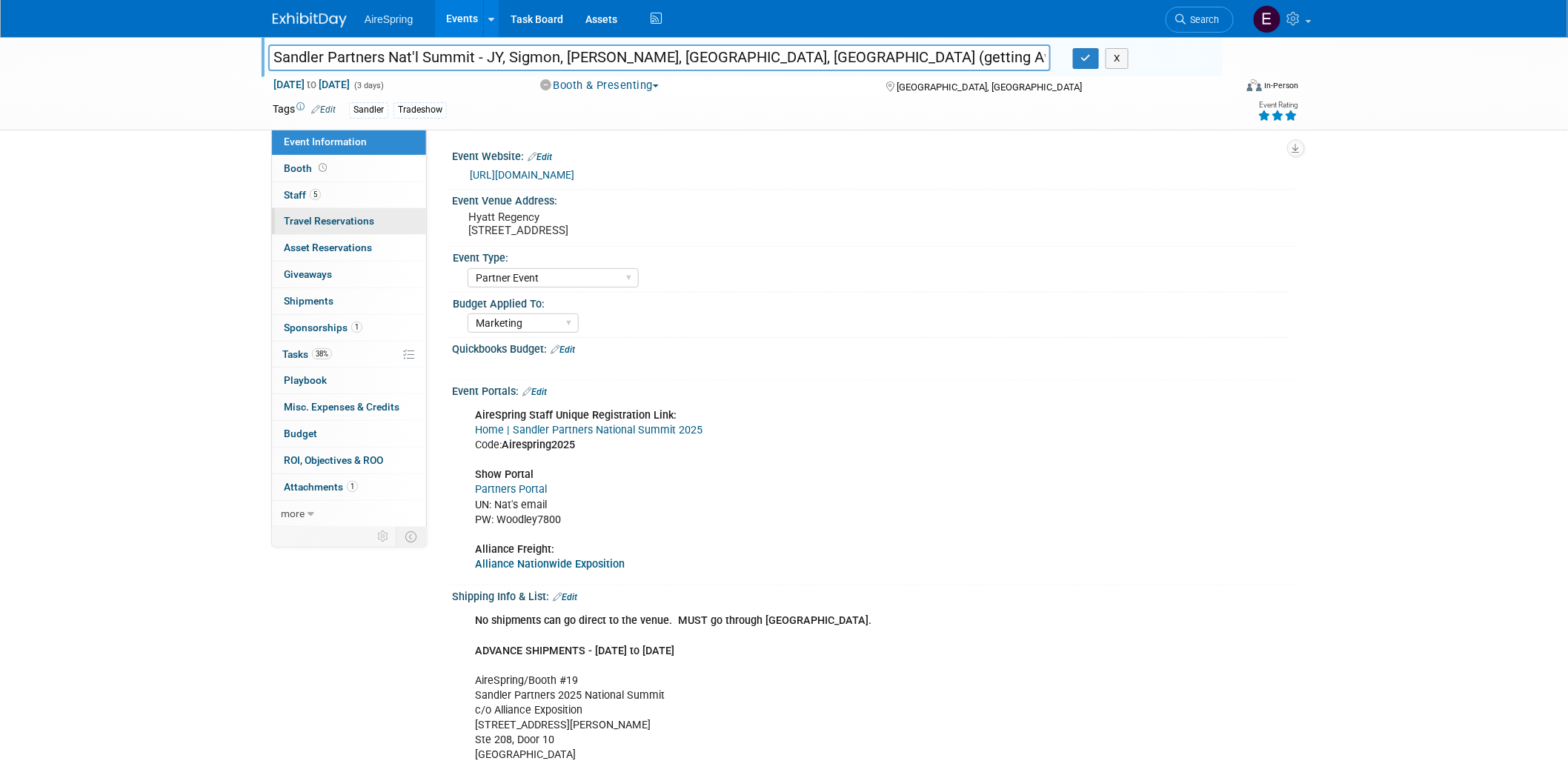
drag, startPoint x: 300, startPoint y: 194, endPoint x: 312, endPoint y: 219, distance: 27.7
click at [298, 193] on span "Staff 5" at bounding box center [302, 194] width 37 height 12
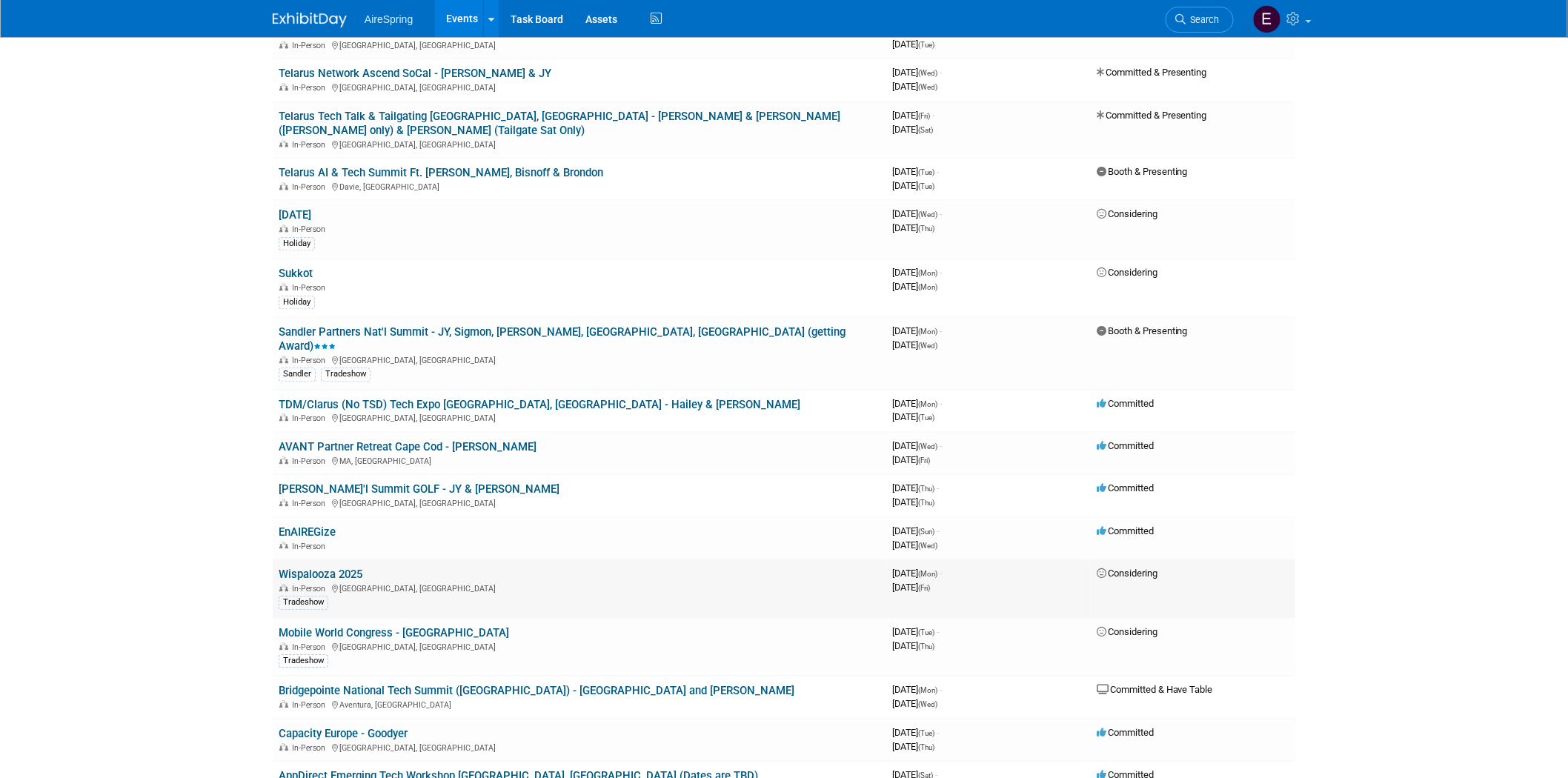
scroll to position [1399, 0]
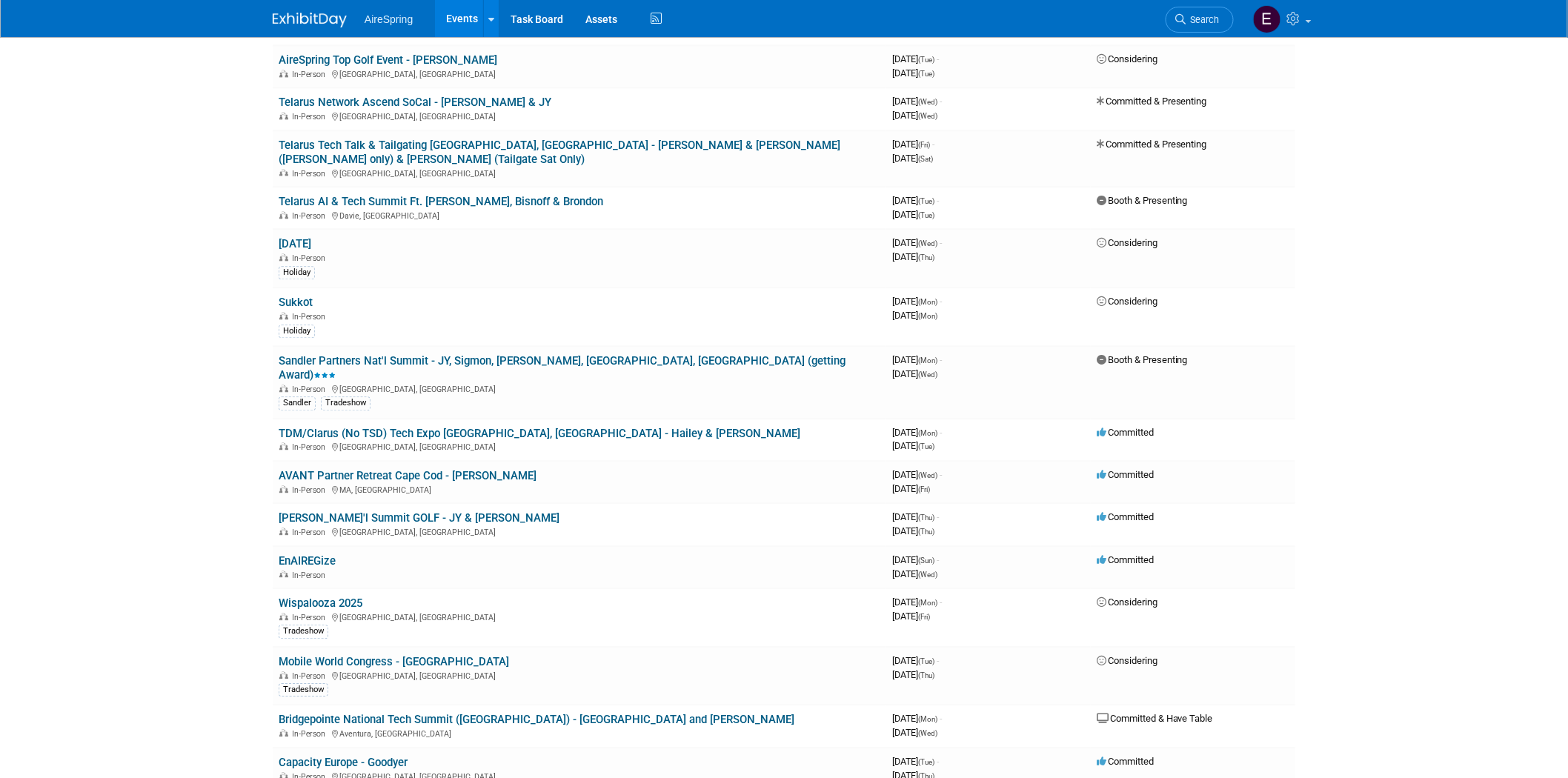
click at [512, 354] on link "Sandler Partners Nat'l Summit - JY, Sigmon, [PERSON_NAME], [GEOGRAPHIC_DATA], […" at bounding box center [562, 368] width 567 height 28
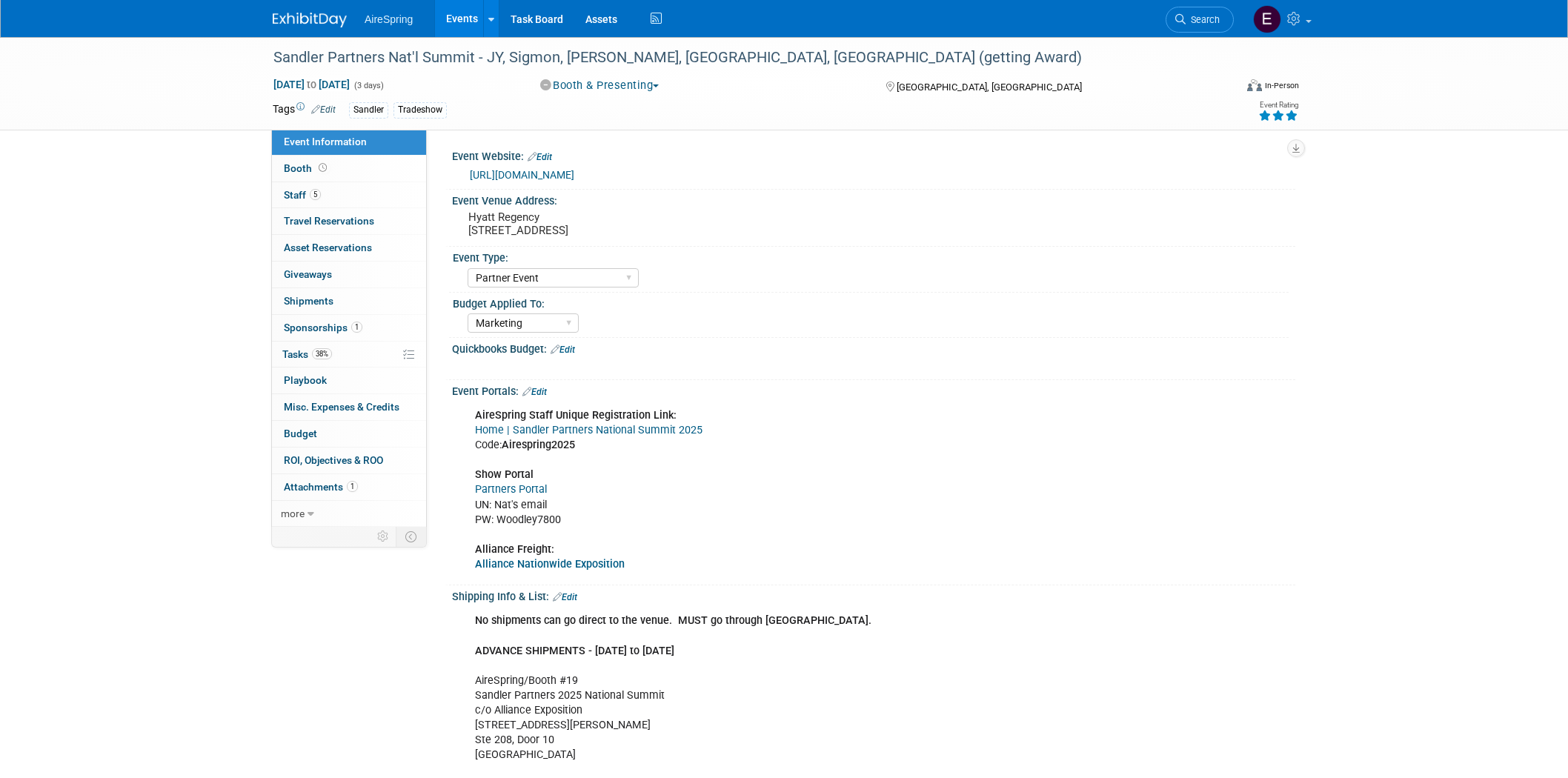
select select "Partner Event"
select select "Marketing"
drag, startPoint x: 467, startPoint y: 228, endPoint x: 715, endPoint y: 231, distance: 248.0
click at [715, 231] on pre "Hyatt Regency 21500 E Pacific Coast Hwy., Huntington Beach, CA 92648" at bounding box center [627, 224] width 319 height 27
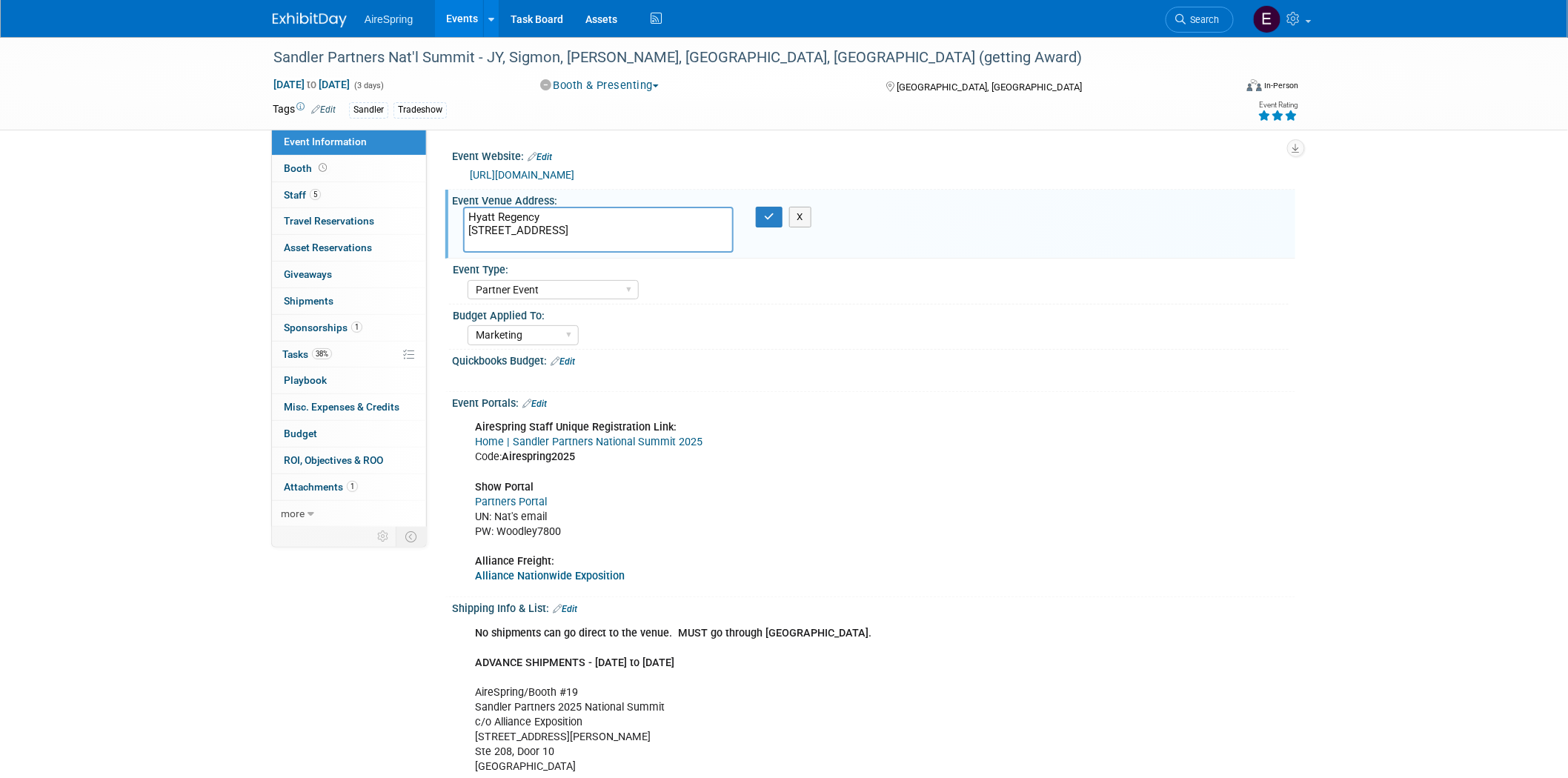
drag, startPoint x: 467, startPoint y: 227, endPoint x: 716, endPoint y: 233, distance: 249.1
click at [715, 232] on textarea "Hyatt Regency 21500 E Pacific Coast Hwy., Huntington Beach, CA 92648" at bounding box center [598, 230] width 271 height 46
click at [534, 13] on link "Task Board" at bounding box center [536, 18] width 75 height 37
